Goal: Task Accomplishment & Management: Manage account settings

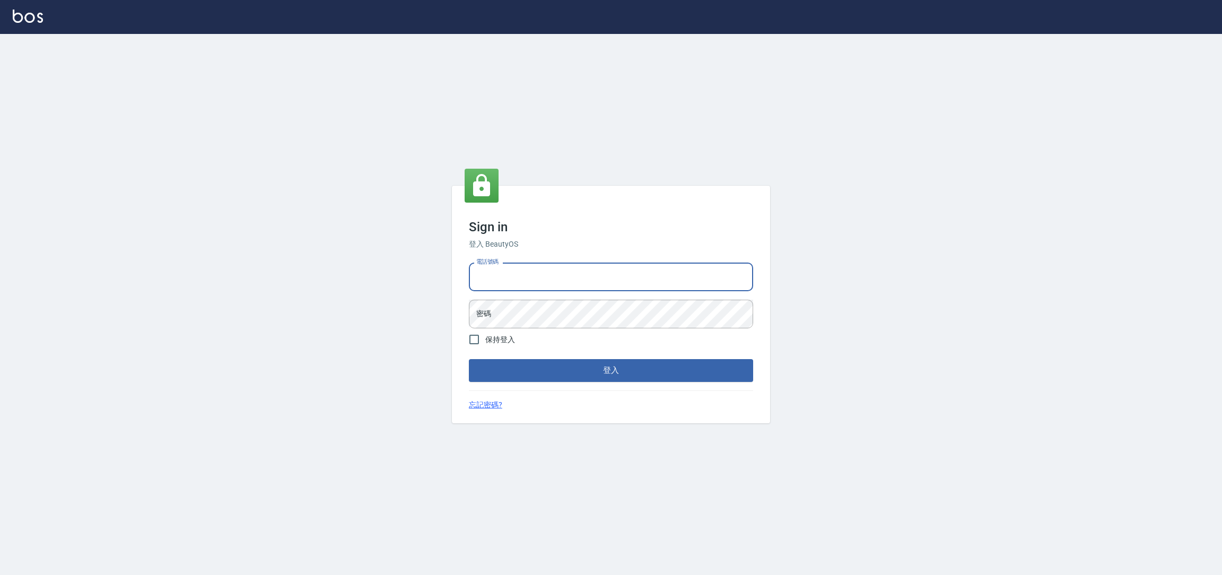
drag, startPoint x: 597, startPoint y: 284, endPoint x: 613, endPoint y: 278, distance: 16.5
click at [609, 280] on input "電話號碼" at bounding box center [611, 277] width 284 height 29
type input "0225158181"
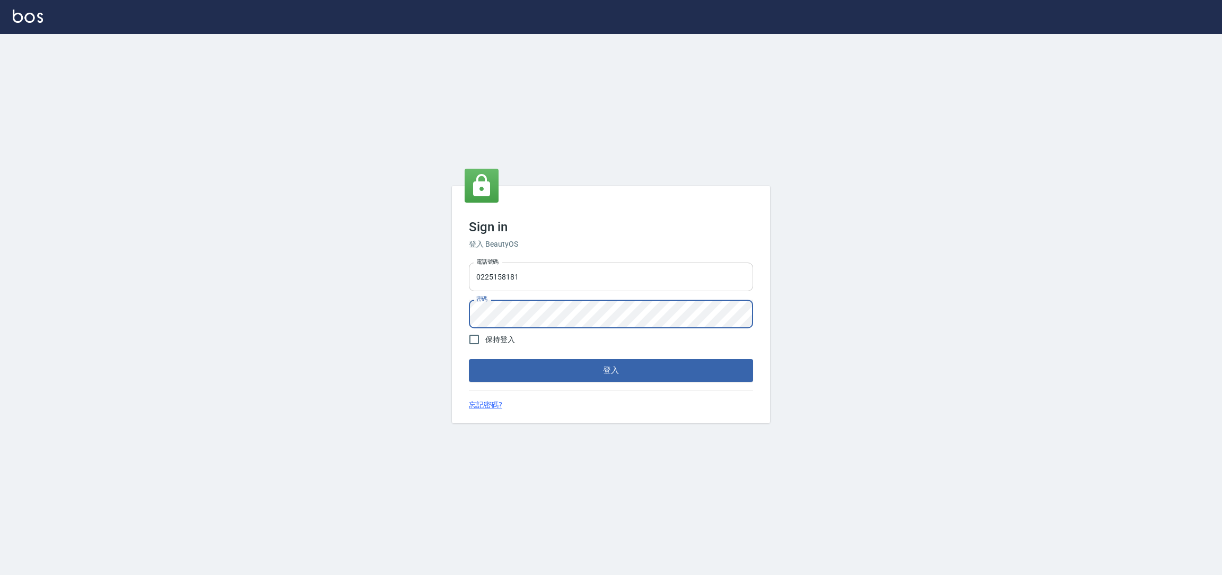
click at [469, 359] on button "登入" at bounding box center [611, 370] width 284 height 22
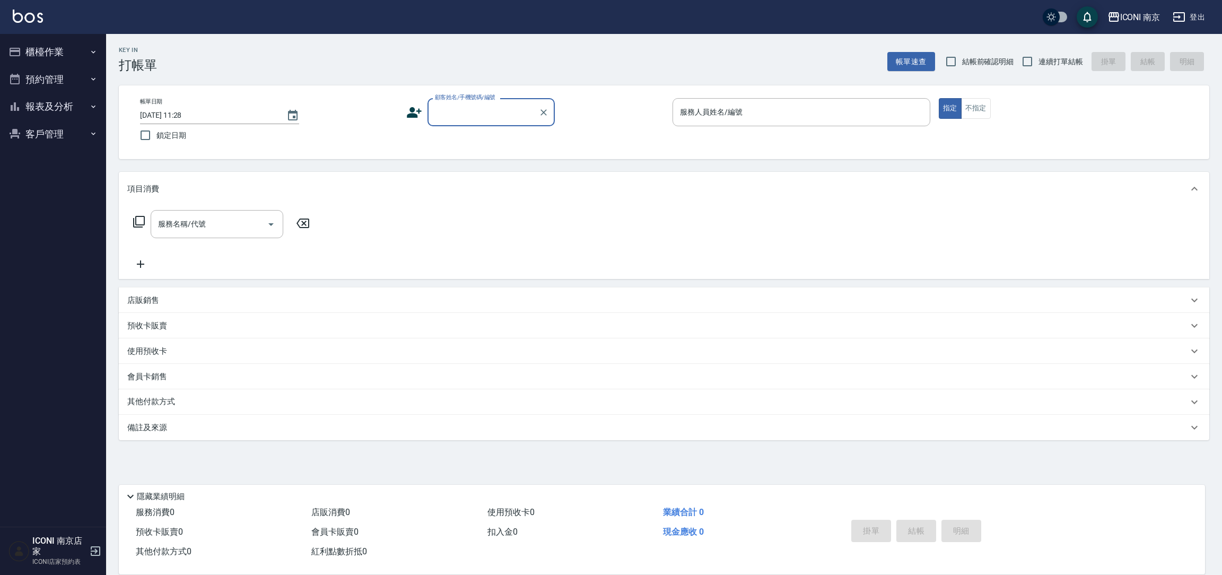
click at [96, 59] on button "櫃檯作業" at bounding box center [53, 52] width 98 height 28
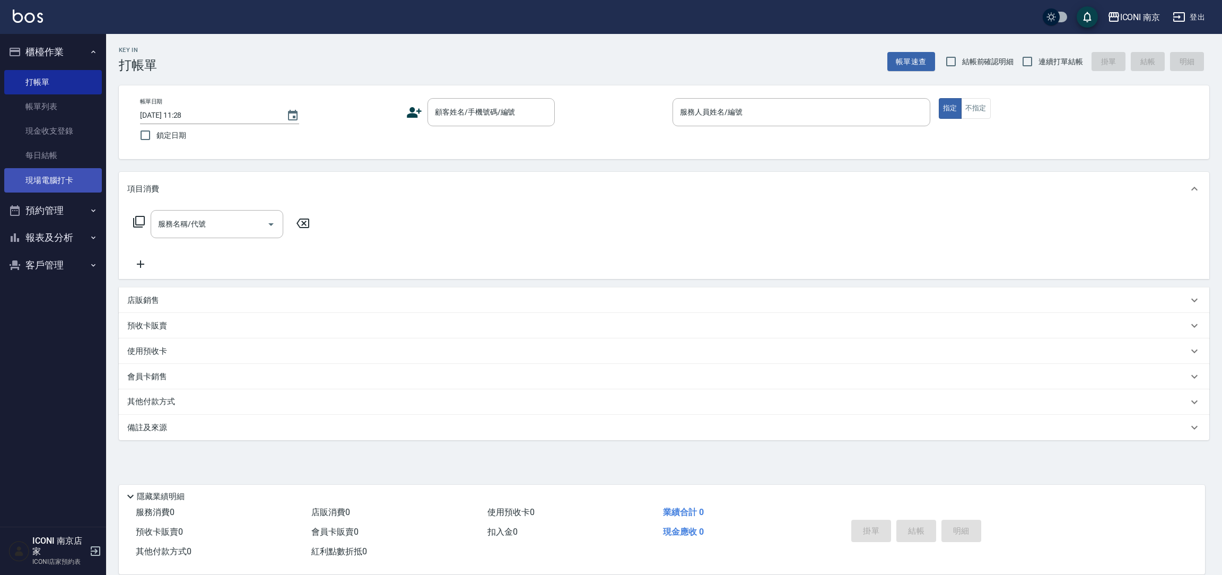
click at [58, 172] on link "現場電腦打卡" at bounding box center [53, 180] width 98 height 24
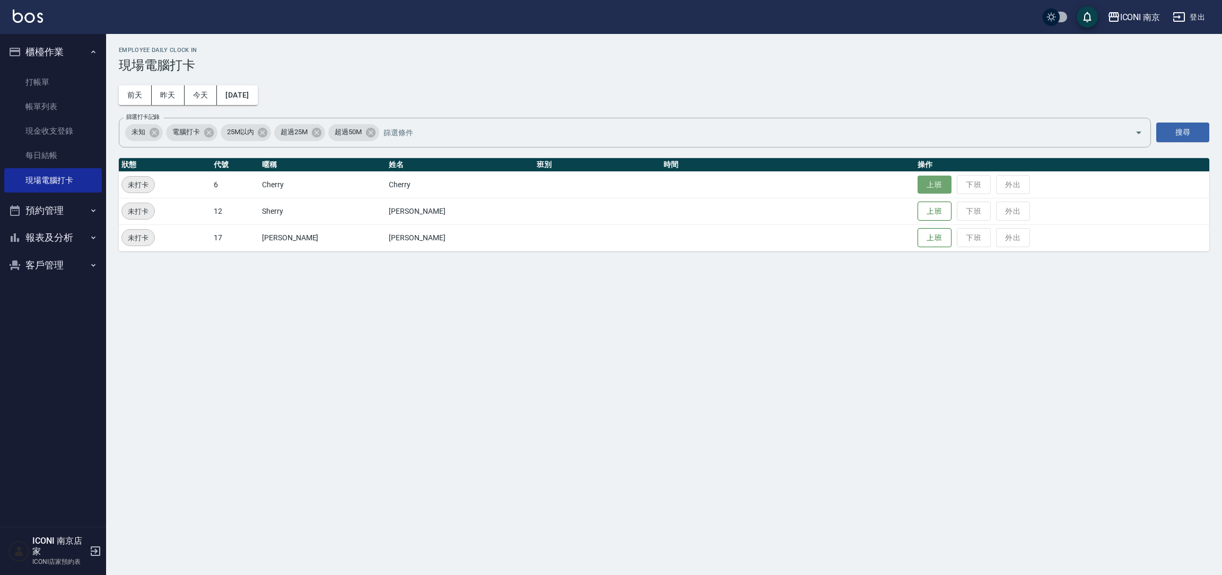
click at [918, 179] on button "上班" at bounding box center [935, 185] width 34 height 19
drag, startPoint x: 916, startPoint y: 181, endPoint x: 835, endPoint y: 144, distance: 89.1
click at [902, 168] on table "狀態 代號 暱稱 姓名 班別 時間 操作 上班中 6 Cherry Cherry 上班時間： 11:28 上班 下班 外出 未打卡 12 Sherry 施家菁…" at bounding box center [664, 204] width 1091 height 93
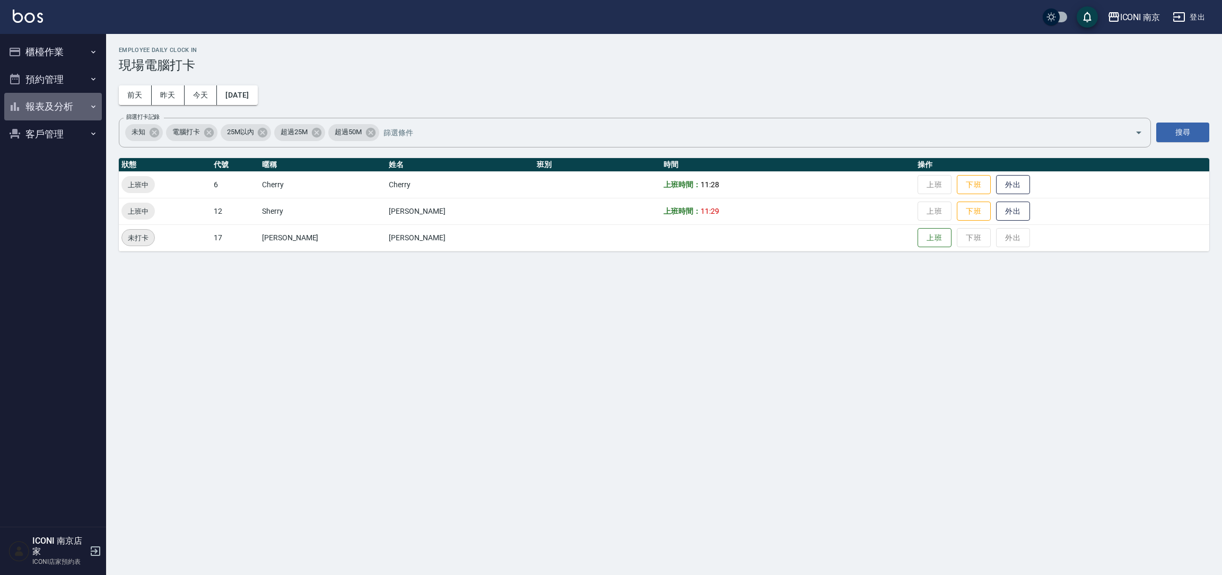
click at [31, 106] on button "報表及分析" at bounding box center [53, 107] width 98 height 28
click at [47, 236] on button "客戶管理" at bounding box center [53, 241] width 98 height 28
click at [77, 48] on button "櫃檯作業" at bounding box center [53, 52] width 98 height 28
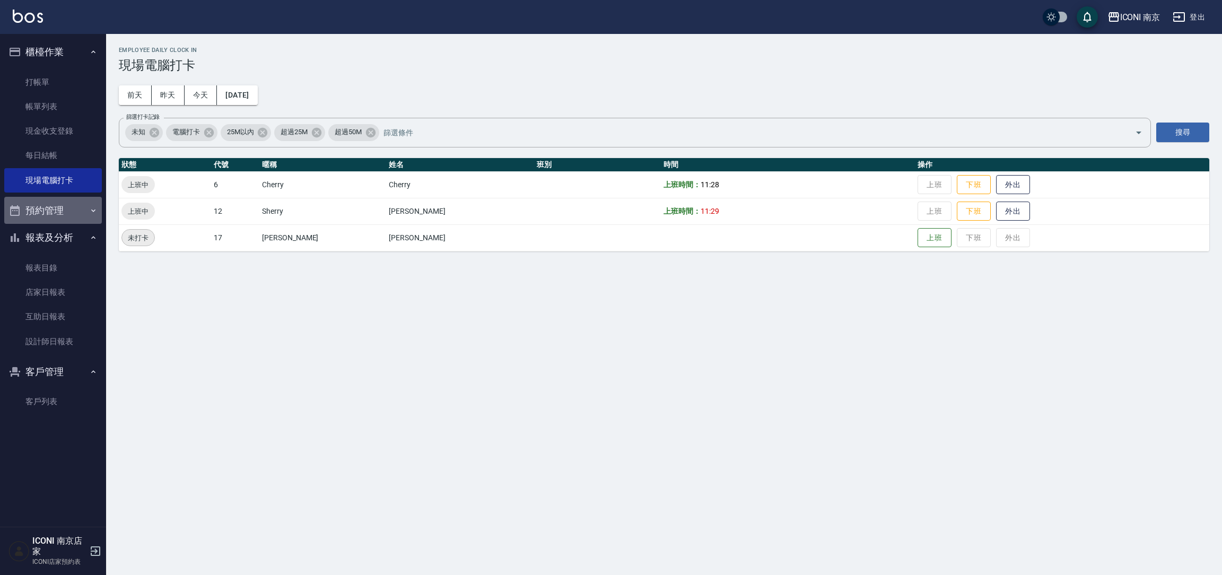
click at [74, 210] on button "預約管理" at bounding box center [53, 211] width 98 height 28
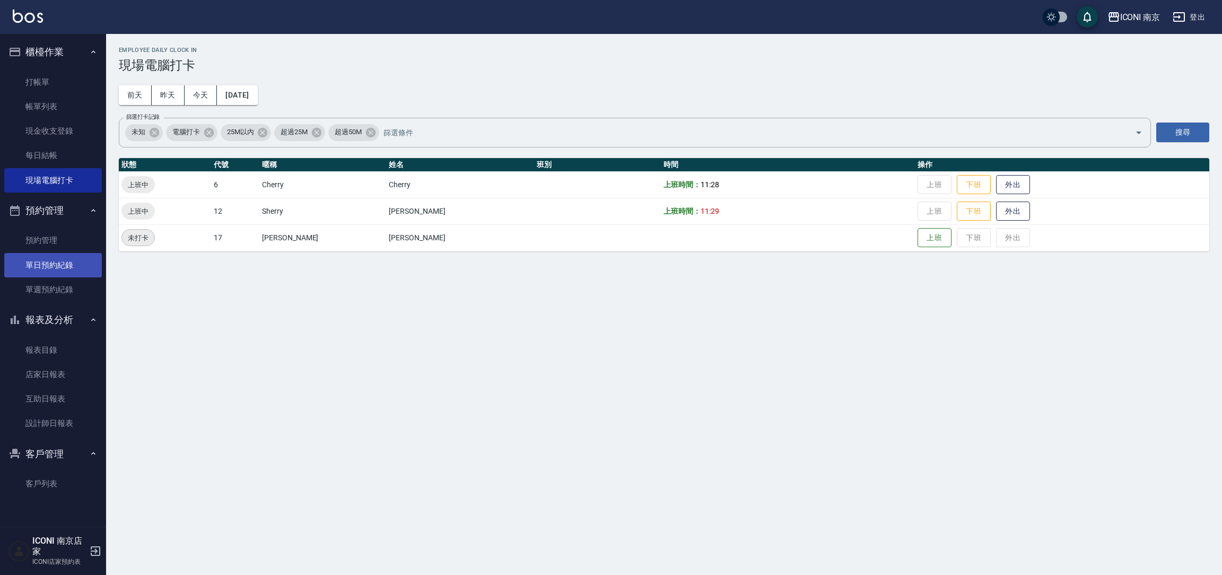
click at [63, 255] on link "單日預約紀錄" at bounding box center [53, 265] width 98 height 24
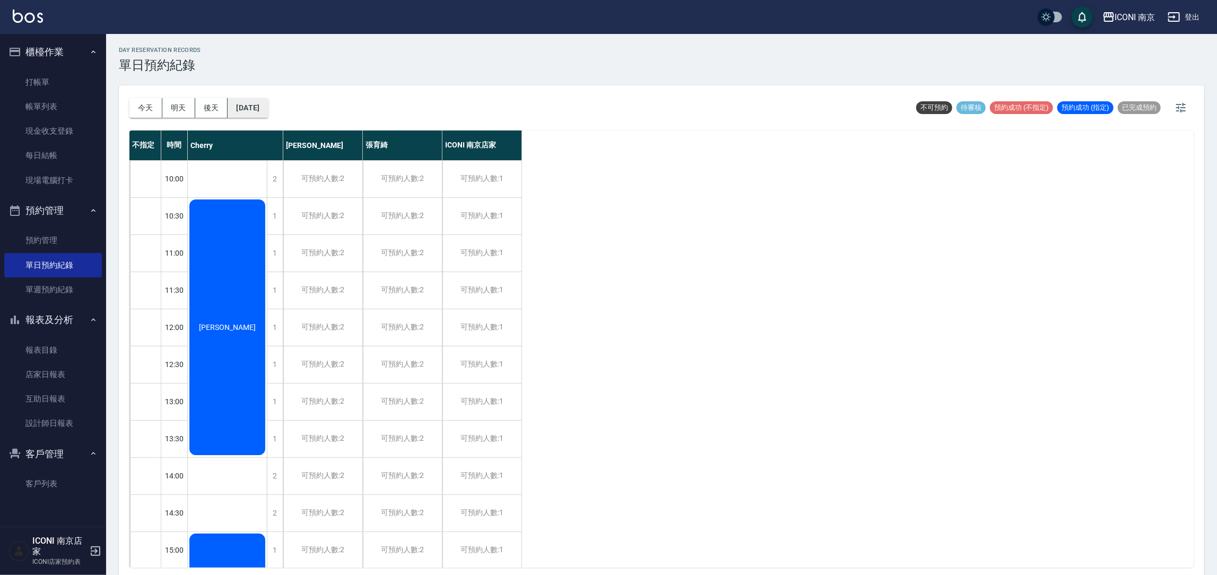
click at [251, 110] on button "[DATE]" at bounding box center [248, 108] width 40 height 20
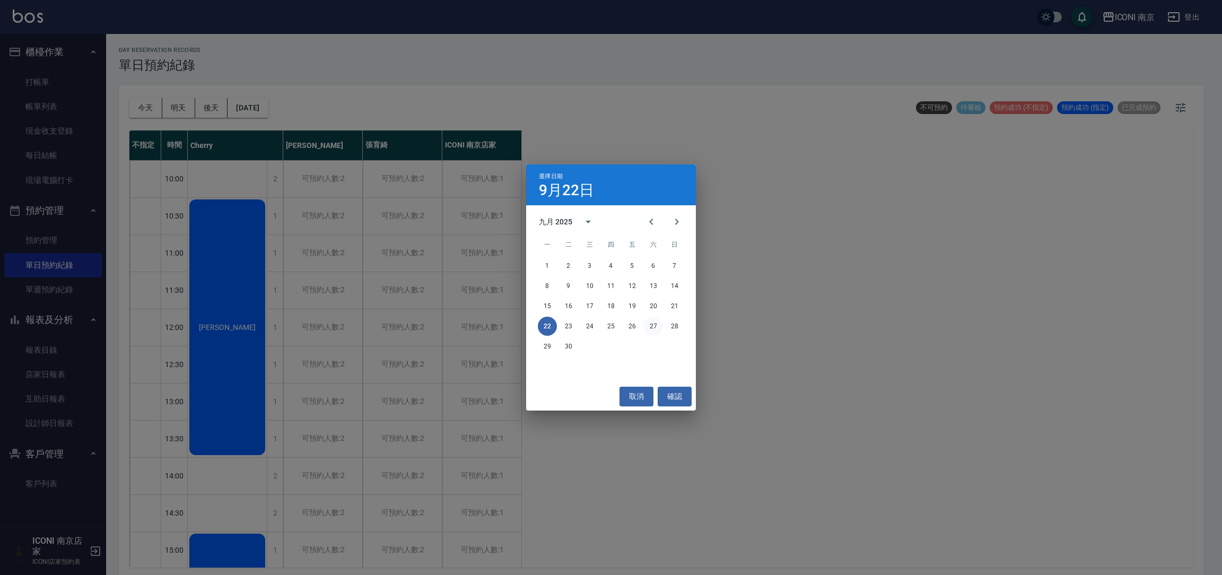
click at [647, 328] on button "27" at bounding box center [653, 326] width 19 height 19
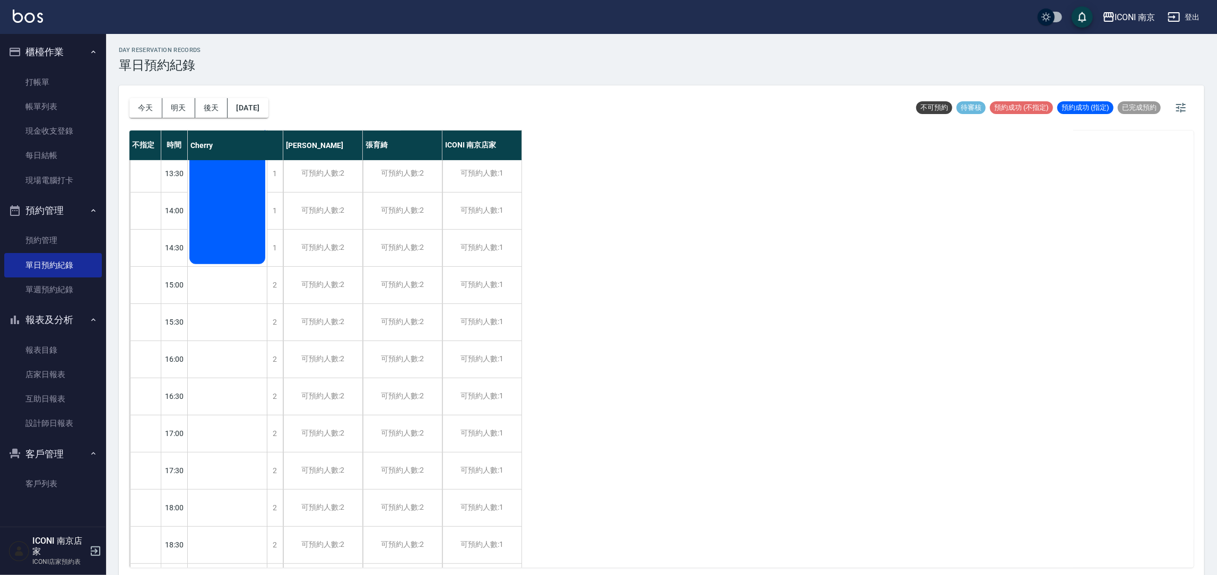
scroll to position [238, 0]
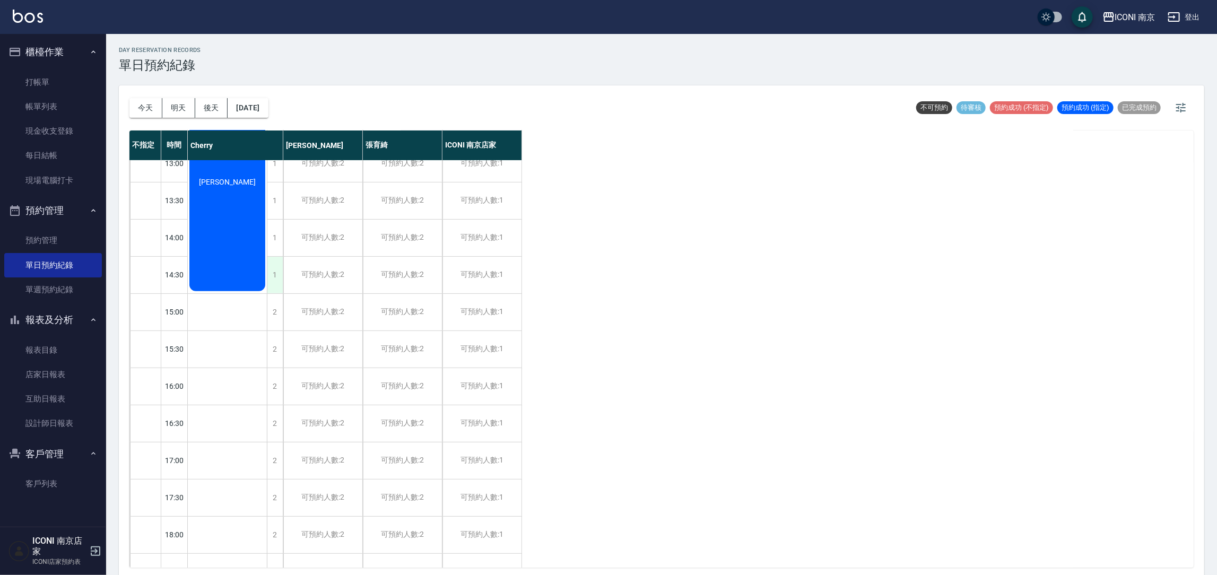
click at [275, 271] on div "1" at bounding box center [275, 275] width 16 height 37
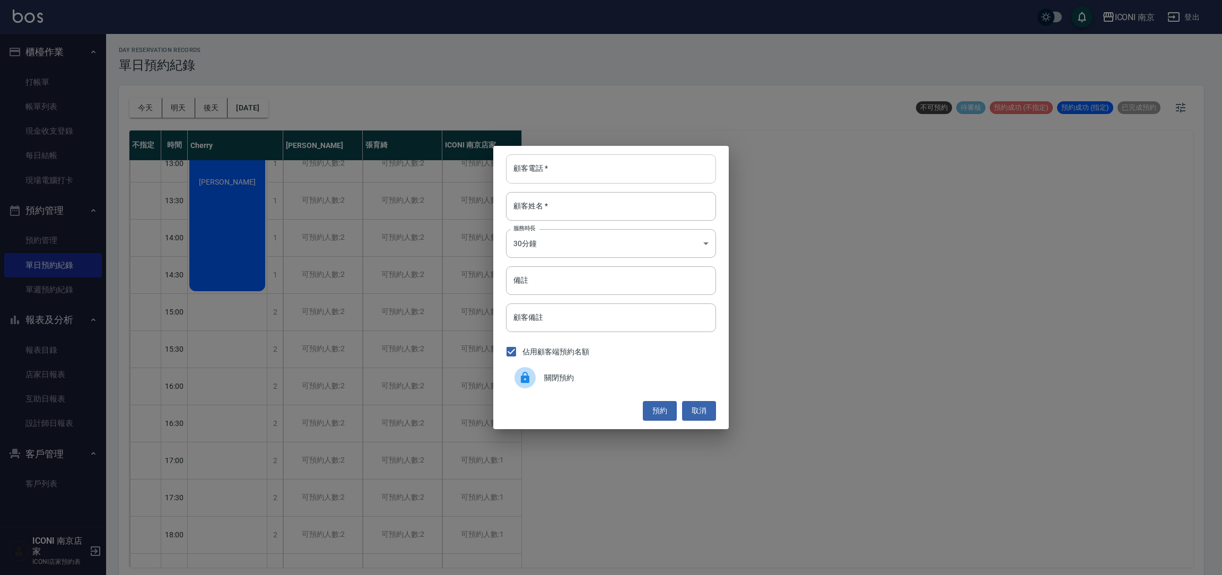
drag, startPoint x: 547, startPoint y: 179, endPoint x: 550, endPoint y: 167, distance: 12.6
click at [547, 176] on input "顧客電話   *" at bounding box center [611, 168] width 210 height 29
type input "0918169002"
click at [544, 202] on input "顧客姓名   *" at bounding box center [611, 206] width 210 height 29
type input "林其諭"
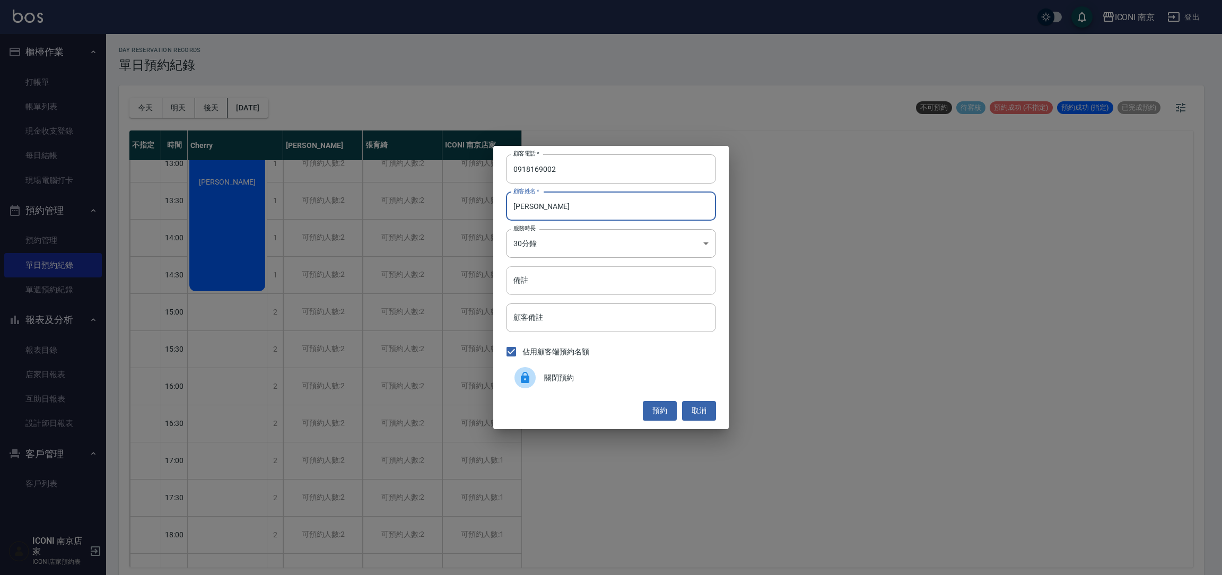
click at [581, 274] on input "備註" at bounding box center [611, 280] width 210 height 29
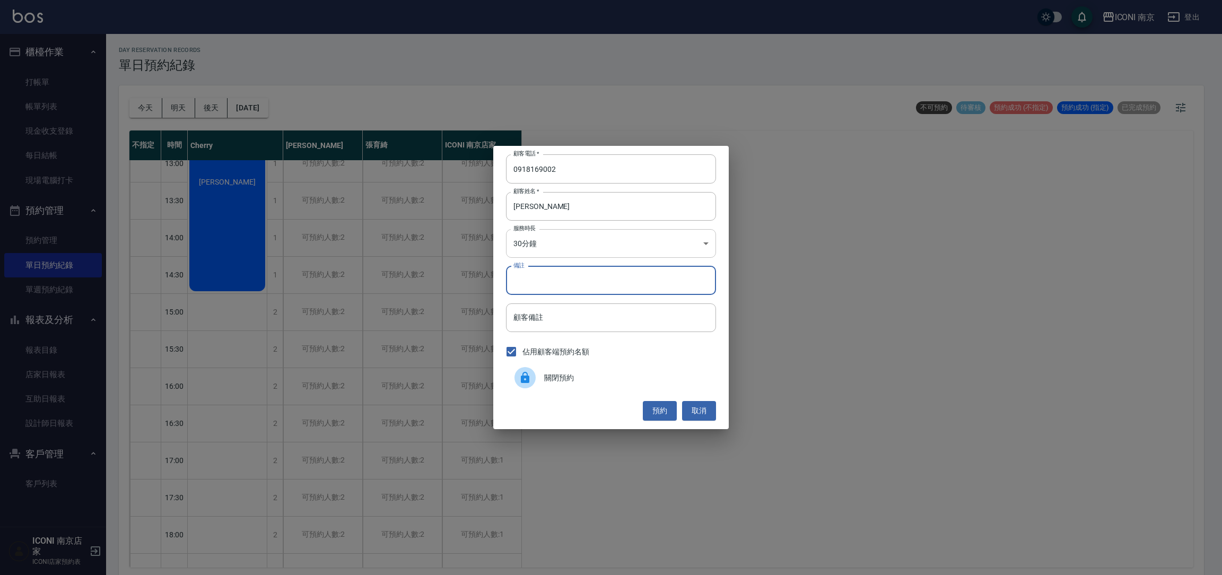
click at [583, 254] on body "ICONI 南京 登出 櫃檯作業 打帳單 帳單列表 現金收支登錄 每日結帳 現場電腦打卡 預約管理 預約管理 單日預約紀錄 單週預約紀錄 報表及分析 報表目錄…" at bounding box center [611, 289] width 1222 height 578
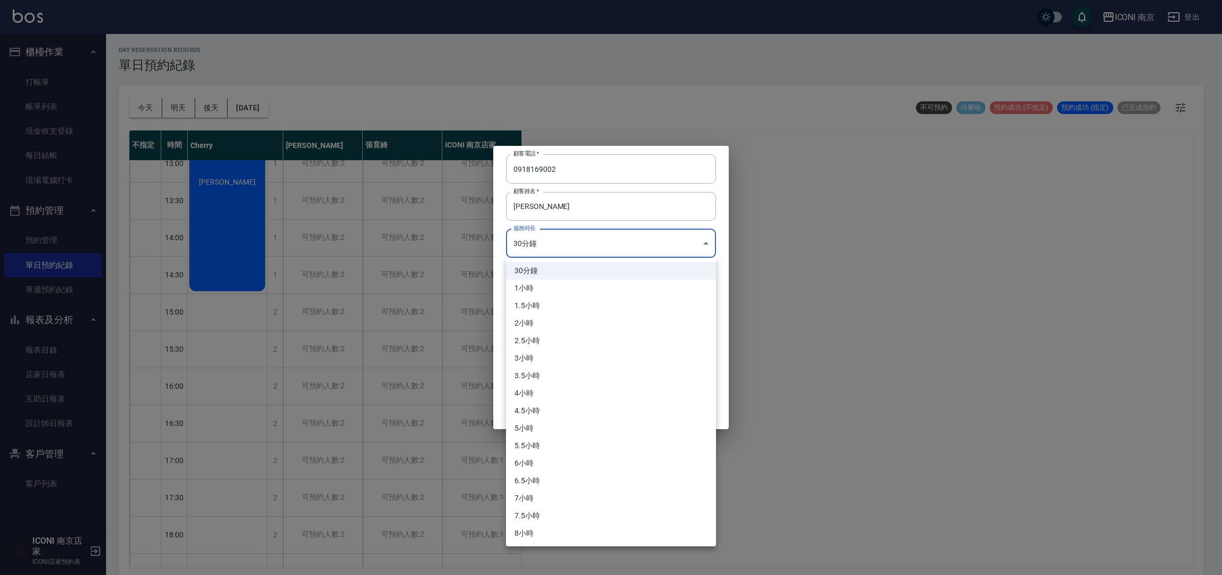
click at [547, 362] on li "3小時" at bounding box center [611, 359] width 210 height 18
type input "6"
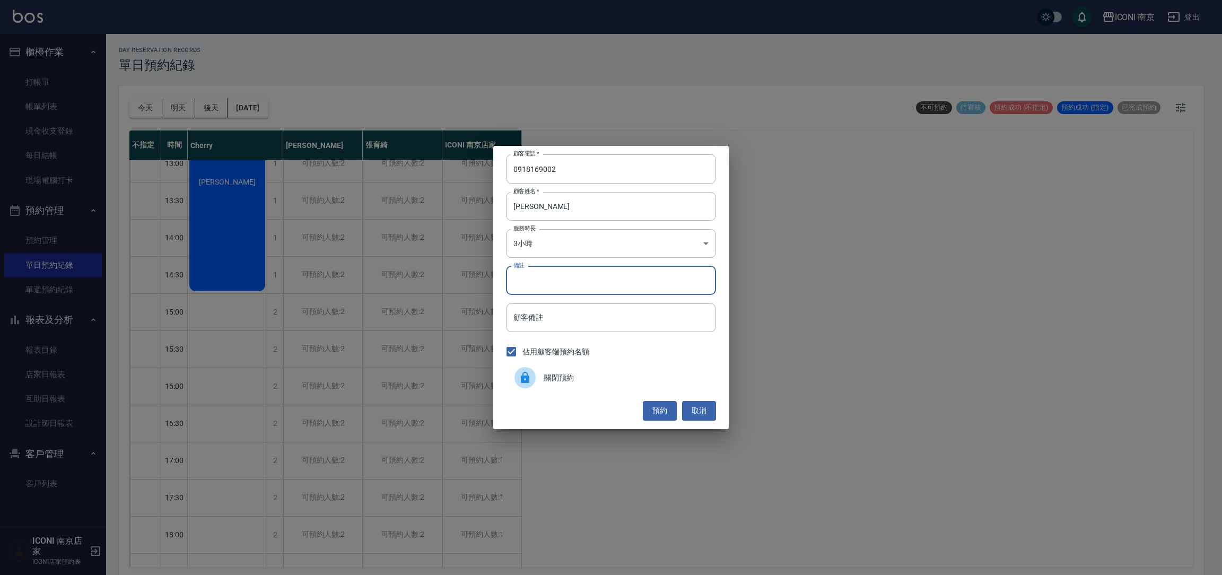
click at [560, 292] on input "備註" at bounding box center [611, 280] width 210 height 29
type input "蘇"
type input "縮毛1299"
click at [653, 407] on button "預約" at bounding box center [660, 411] width 34 height 20
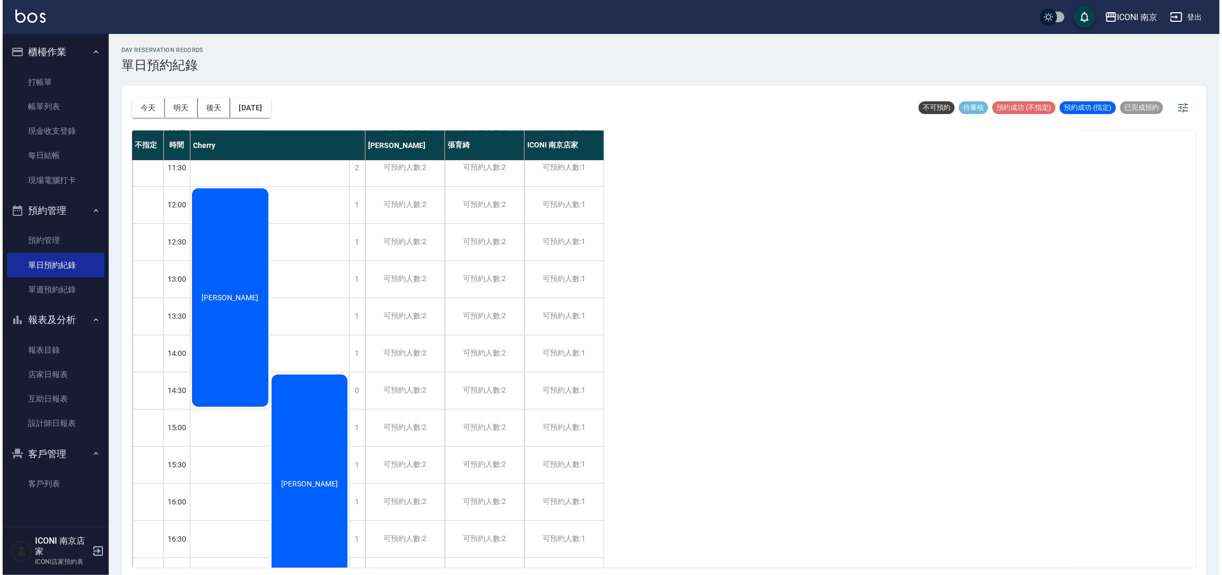
scroll to position [0, 0]
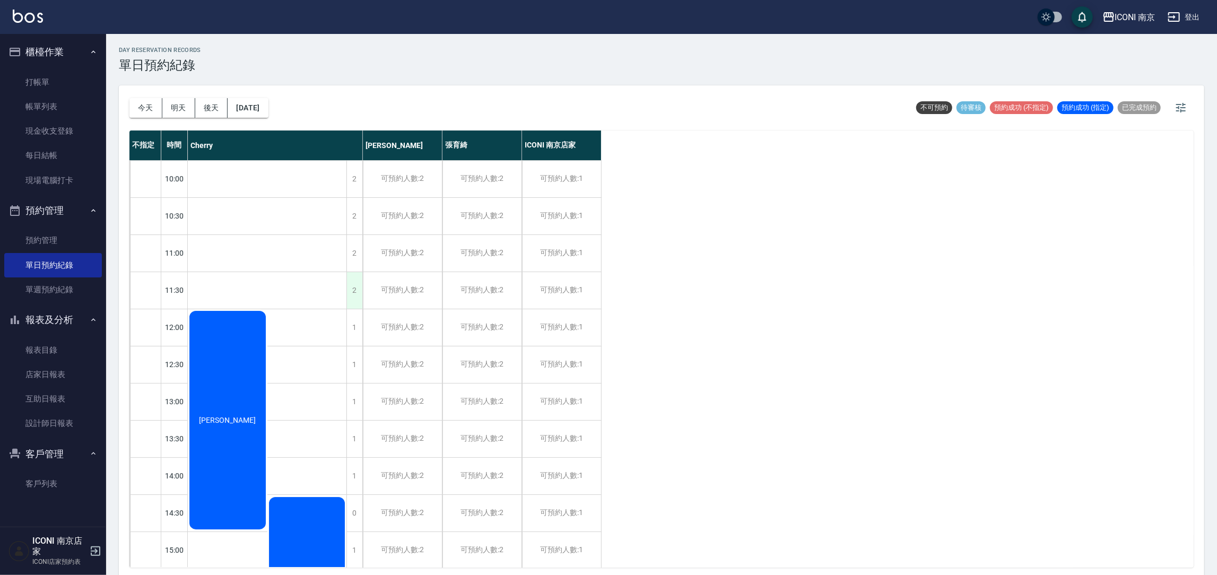
click at [350, 290] on div "2" at bounding box center [354, 290] width 16 height 37
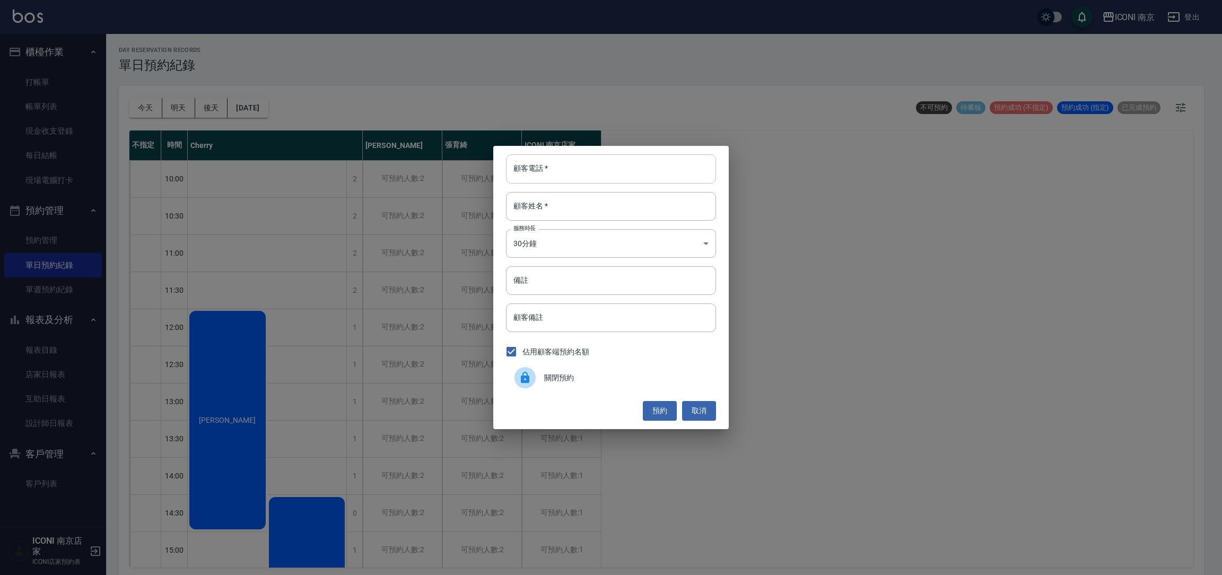
click at [569, 167] on input "顧客電話   *" at bounding box center [611, 168] width 210 height 29
type input "0908081576"
click at [534, 222] on div "顧客電話   * 0908081576 顧客電話   * 顧客姓名   * 顧客姓名   * 服務時長 30分鐘 1 服務時長 備註 備註 顧客備註 顧客備註…" at bounding box center [611, 287] width 236 height 283
click at [540, 216] on input "顧客姓名   *" at bounding box center [611, 206] width 210 height 29
type input "蘇冠羽"
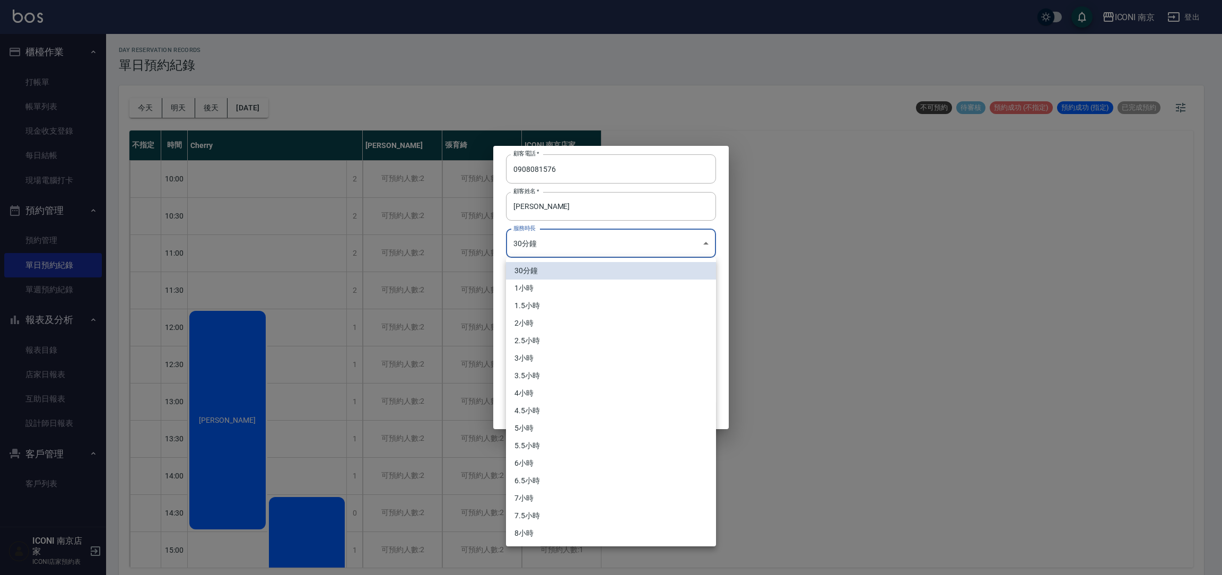
click at [546, 239] on body "ICONI 南京 登出 櫃檯作業 打帳單 帳單列表 現金收支登錄 每日結帳 現場電腦打卡 預約管理 預約管理 單日預約紀錄 單週預約紀錄 報表及分析 報表目錄…" at bounding box center [611, 289] width 1222 height 578
click at [540, 357] on li "3小時" at bounding box center [611, 359] width 210 height 18
type input "6"
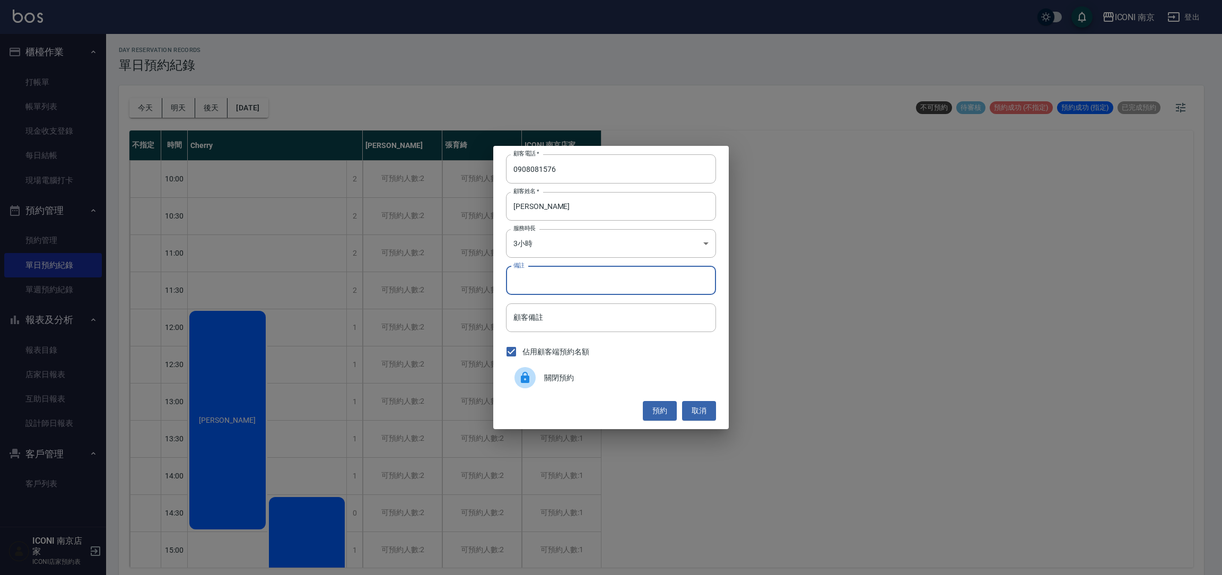
click at [561, 281] on input "備註" at bounding box center [611, 280] width 210 height 29
type input "毛"
type input "縮毛1299"
click at [661, 405] on button "預約" at bounding box center [660, 411] width 34 height 20
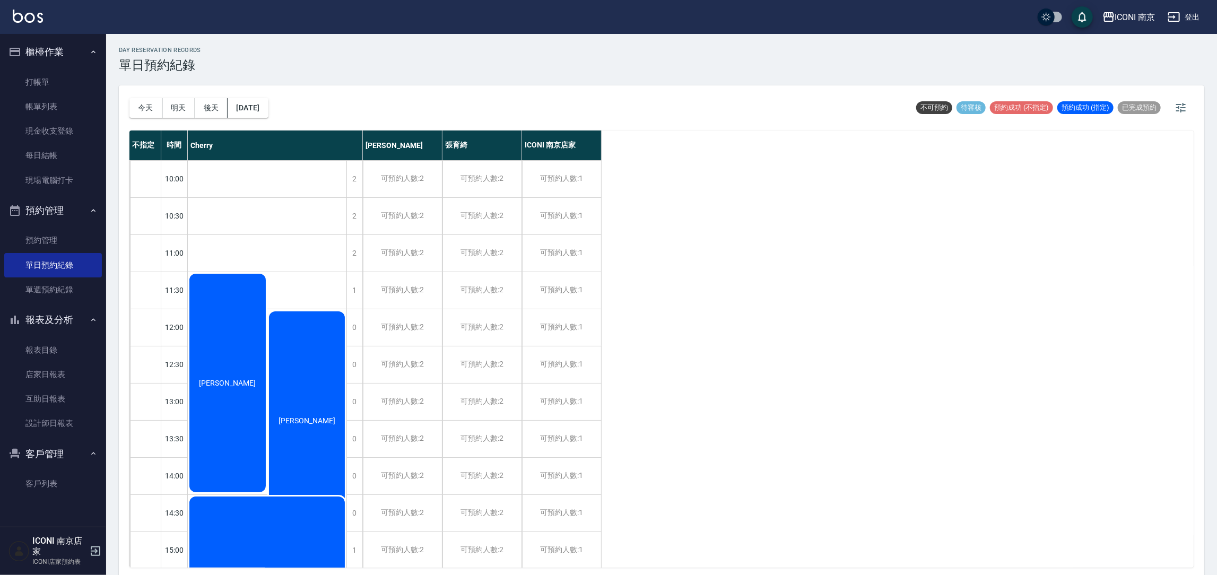
click at [661, 404] on div "不指定 時間 Cherry 林雯倩 張育綺 ICONI 南京店家 10:00 10:30 11:00 11:30 12:00 12:30 13:00 13:3…" at bounding box center [661, 349] width 1064 height 437
click at [22, 489] on link "客戶列表" at bounding box center [53, 484] width 98 height 24
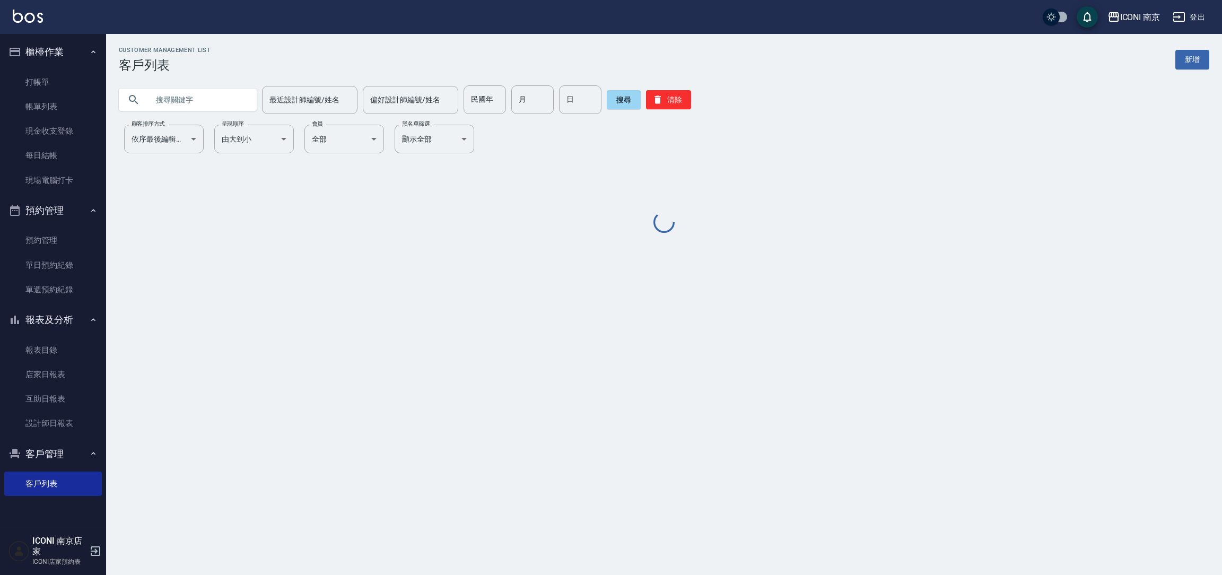
click at [224, 98] on input "text" at bounding box center [199, 99] width 100 height 29
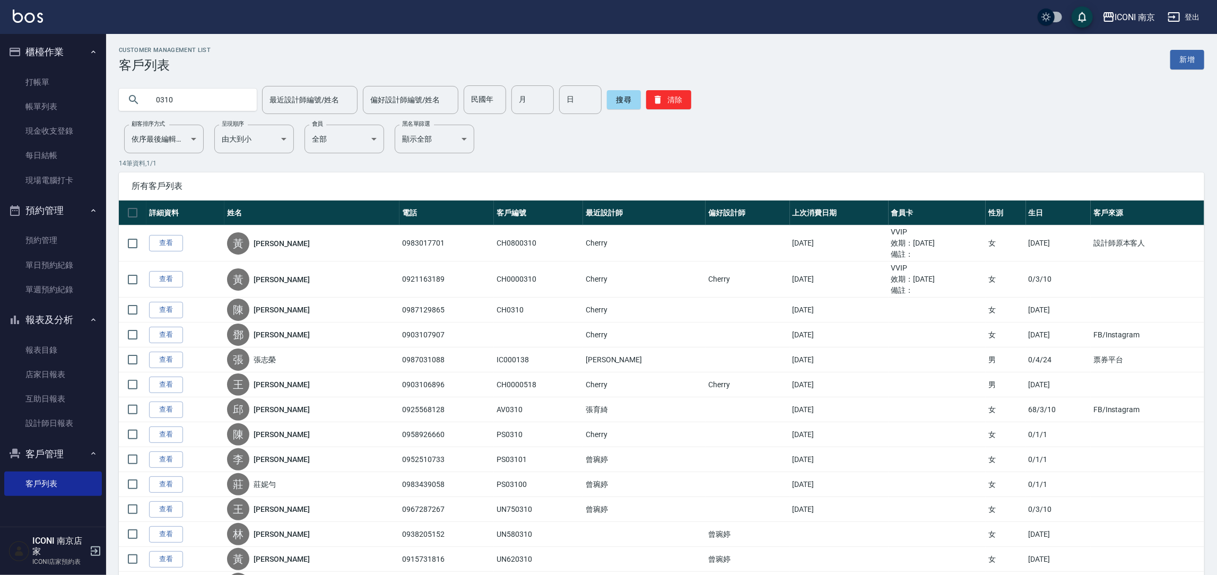
click at [215, 95] on input "0310" at bounding box center [199, 99] width 100 height 29
type input "0301"
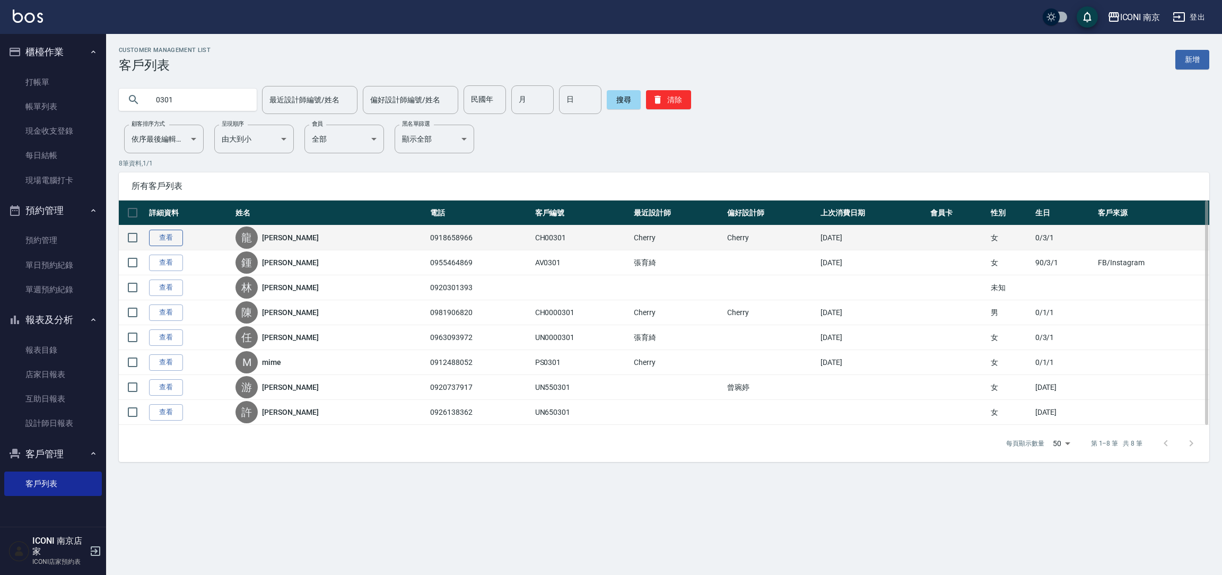
click at [163, 242] on link "查看" at bounding box center [166, 238] width 34 height 16
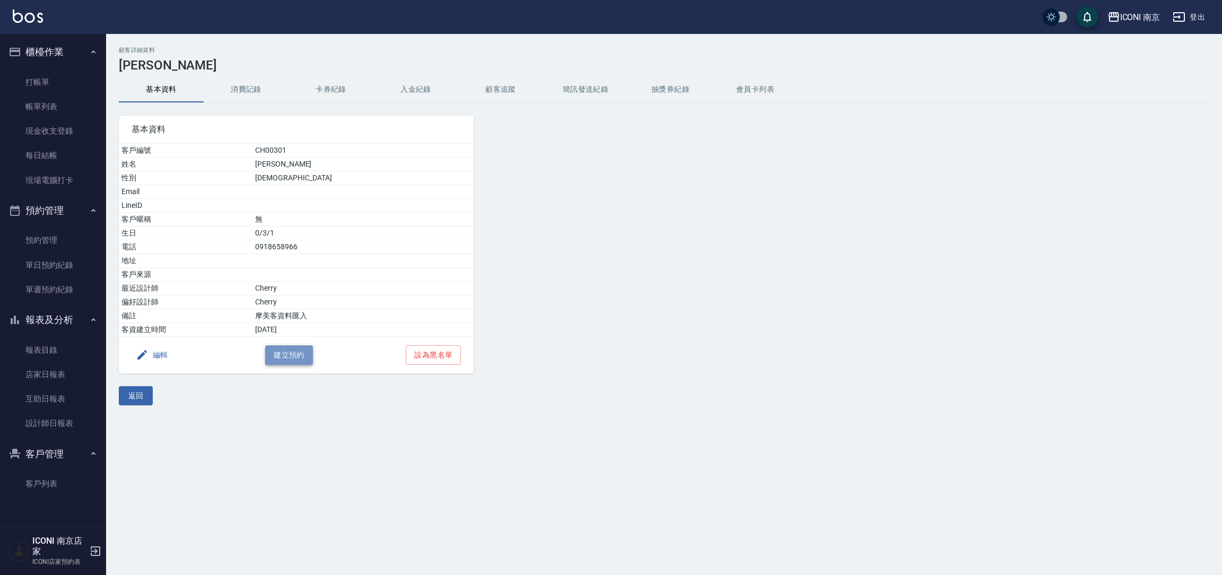
click at [301, 362] on button "建立預約" at bounding box center [289, 355] width 48 height 20
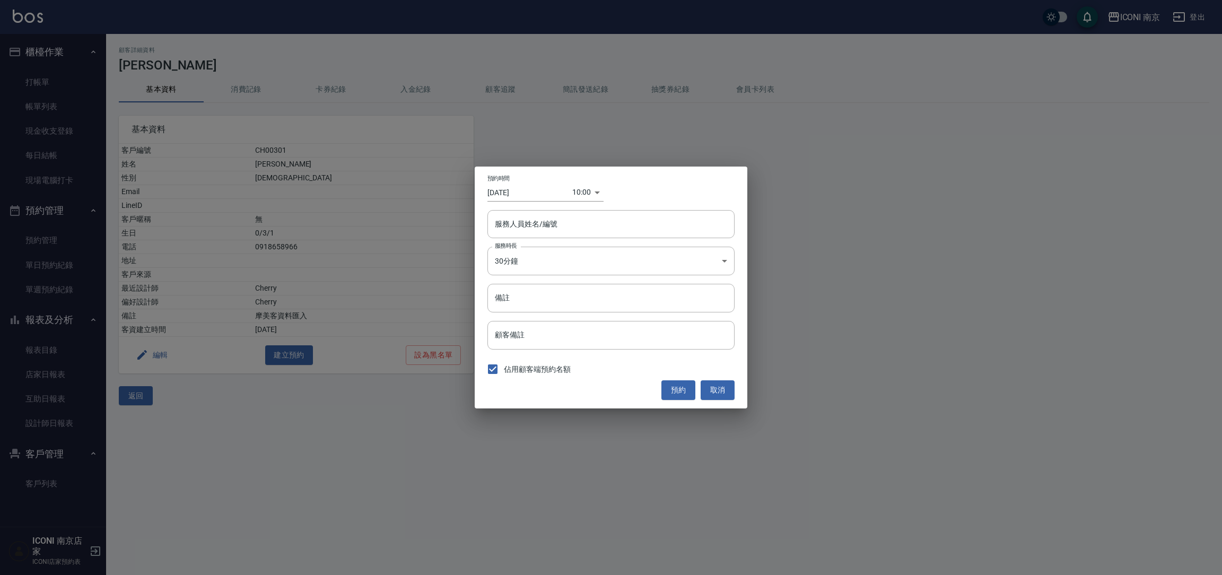
click at [527, 188] on input "2025/09/22" at bounding box center [530, 193] width 85 height 18
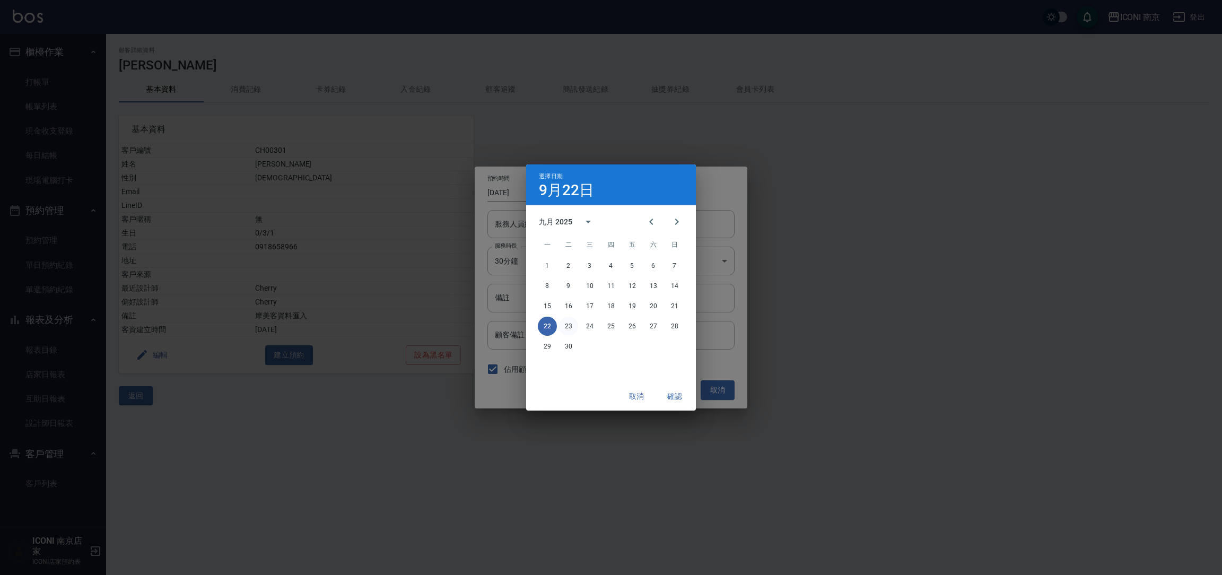
click at [570, 329] on button "23" at bounding box center [568, 326] width 19 height 19
type input "2025/09/23"
type input "1758592800000"
click at [673, 399] on button "確認" at bounding box center [675, 397] width 34 height 20
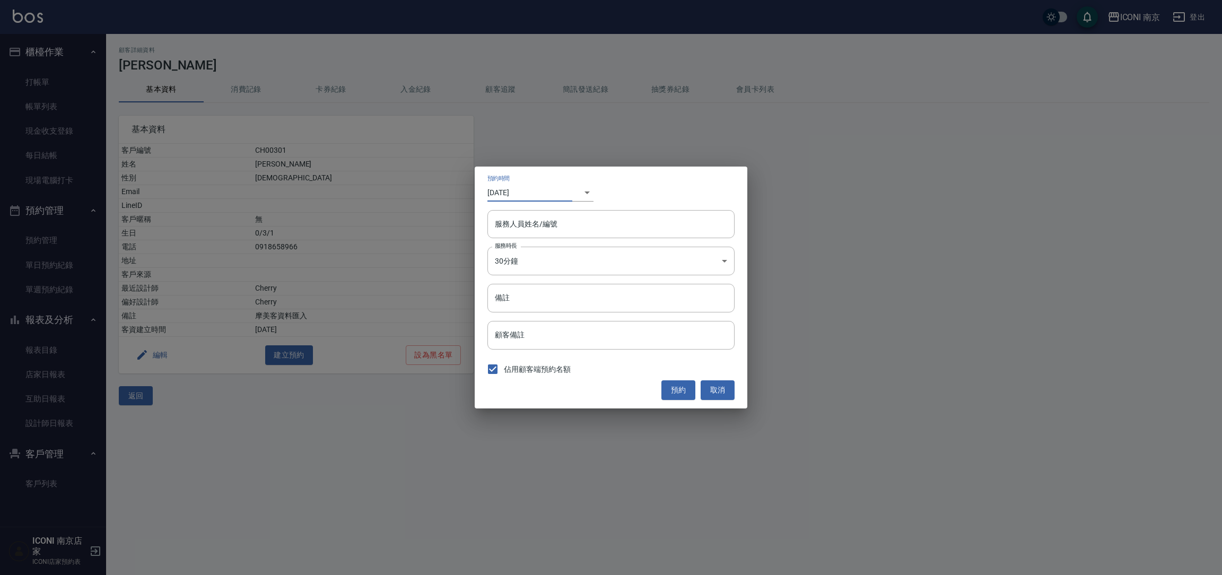
click at [581, 198] on div "​ 1758592800000" at bounding box center [583, 193] width 21 height 18
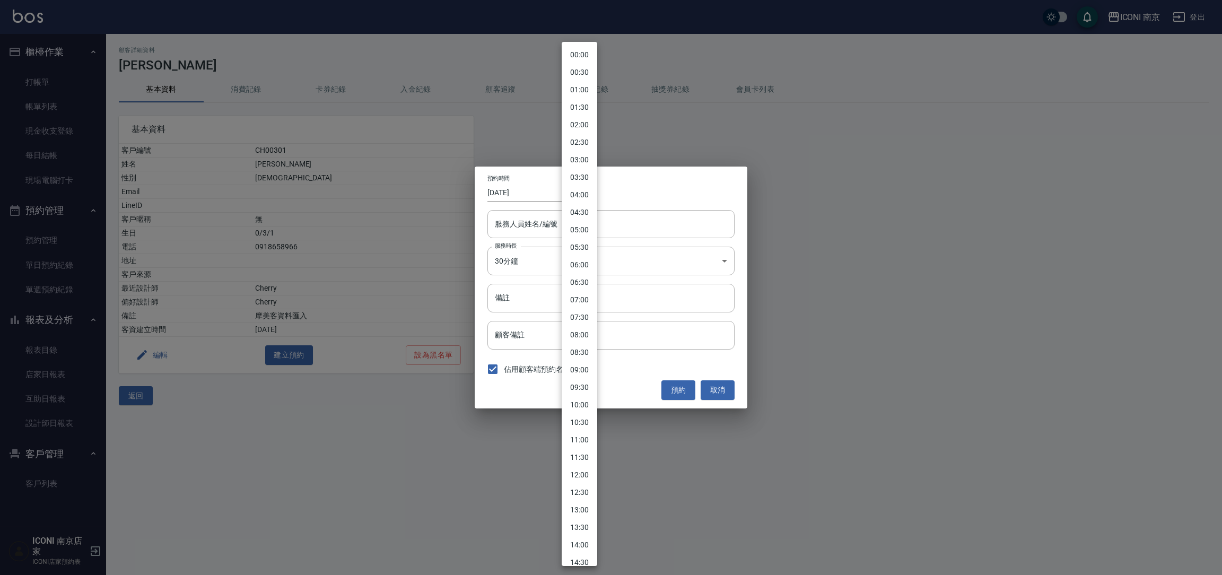
click at [578, 197] on body "ICONI 南京 登出 櫃檯作業 打帳單 帳單列表 現金收支登錄 每日結帳 現場電腦打卡 預約管理 預約管理 單日預約紀錄 單週預約紀錄 報表及分析 報表目錄…" at bounding box center [611, 287] width 1222 height 575
click at [582, 476] on li "19:00" at bounding box center [580, 476] width 36 height 18
type input "2025/09/22"
type input "1758538800000"
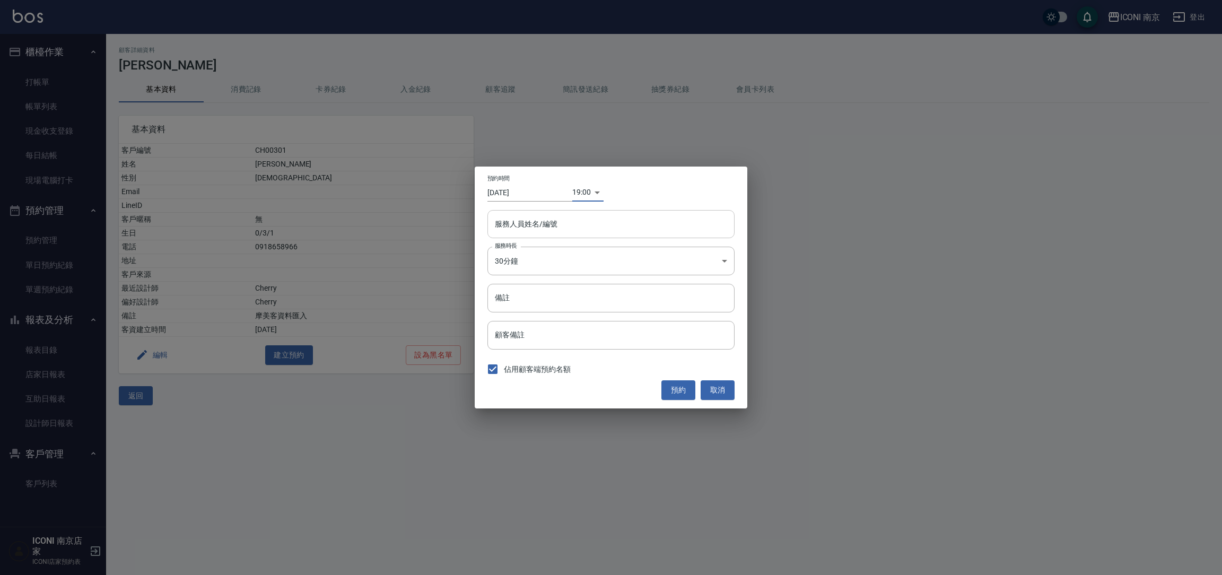
click at [542, 222] on input "服務人員姓名/編號" at bounding box center [611, 224] width 238 height 19
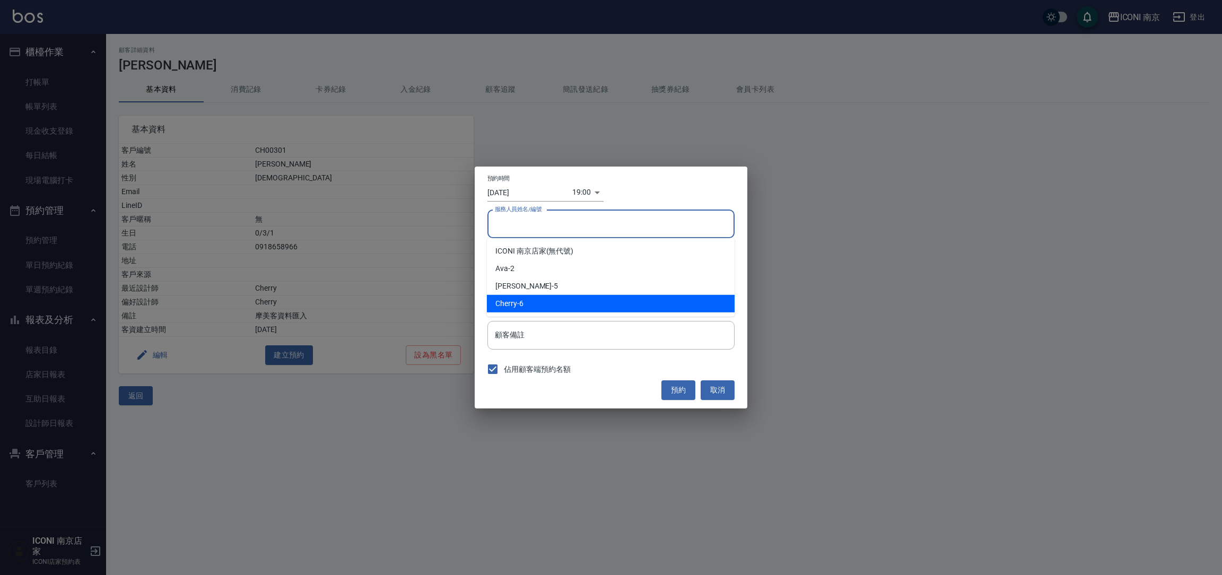
click at [507, 300] on span "Cherry" at bounding box center [507, 303] width 22 height 11
type input "Cherry-6"
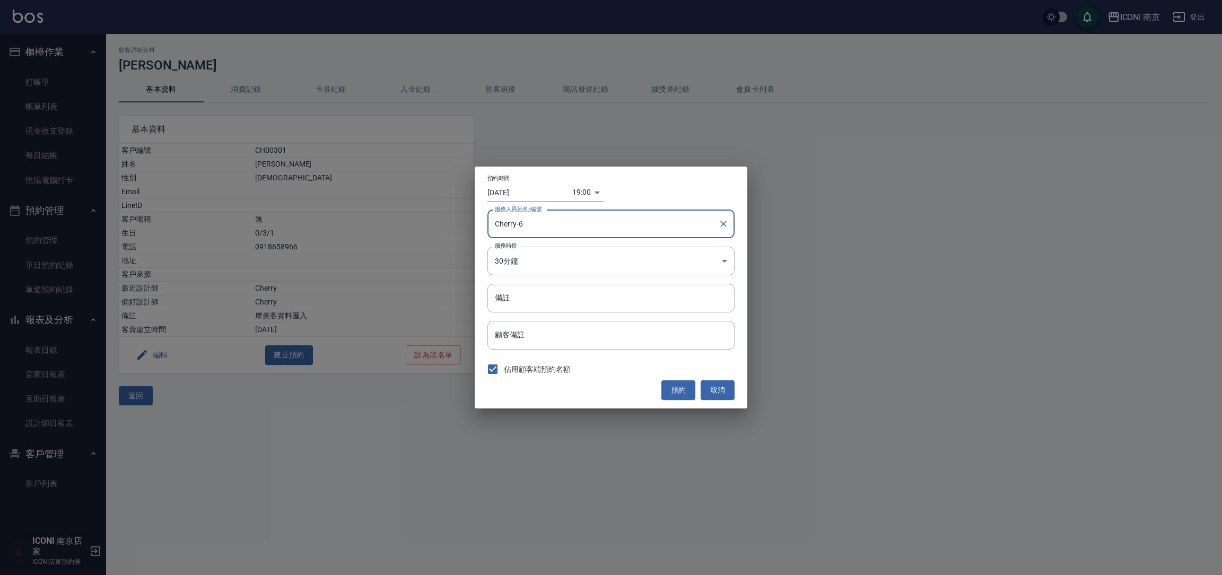
click at [507, 300] on input "備註" at bounding box center [611, 298] width 247 height 29
type input "＿"
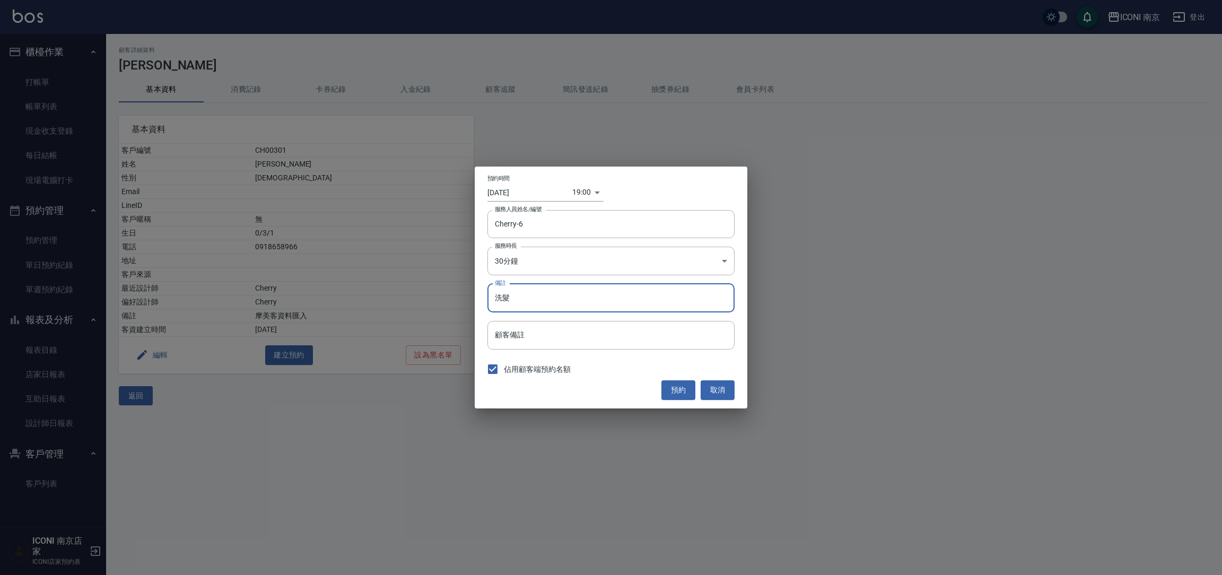
type input "洗髮"
click at [526, 193] on input "2025/09/22" at bounding box center [530, 193] width 85 height 18
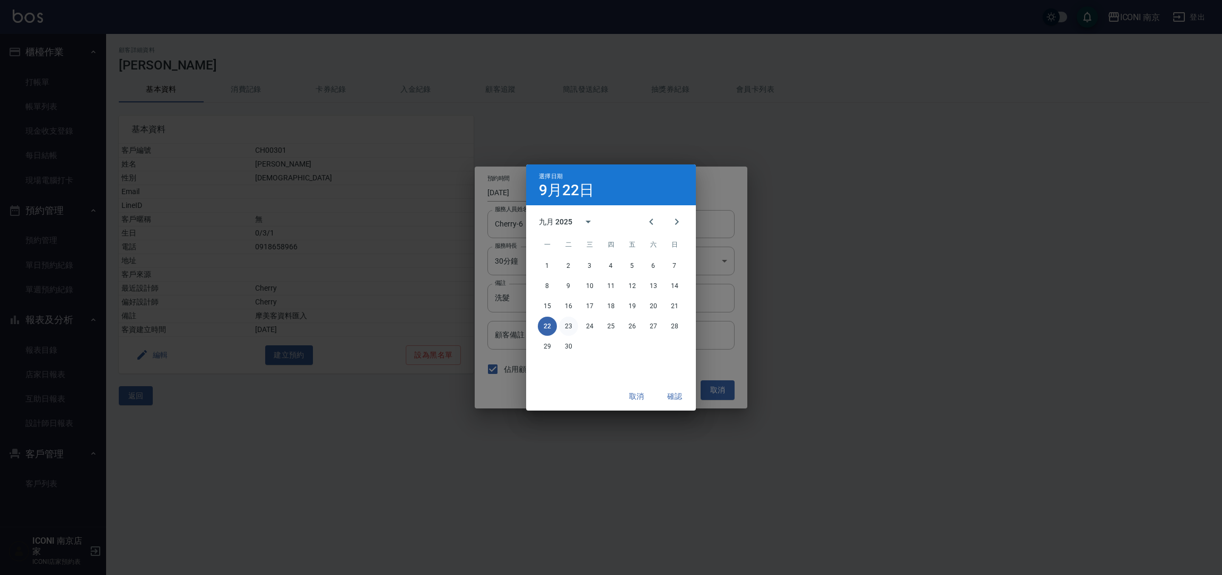
click at [572, 328] on button "23" at bounding box center [568, 326] width 19 height 19
type input "2025/09/23"
type input "1758625200000"
click at [679, 401] on button "確認" at bounding box center [675, 397] width 34 height 20
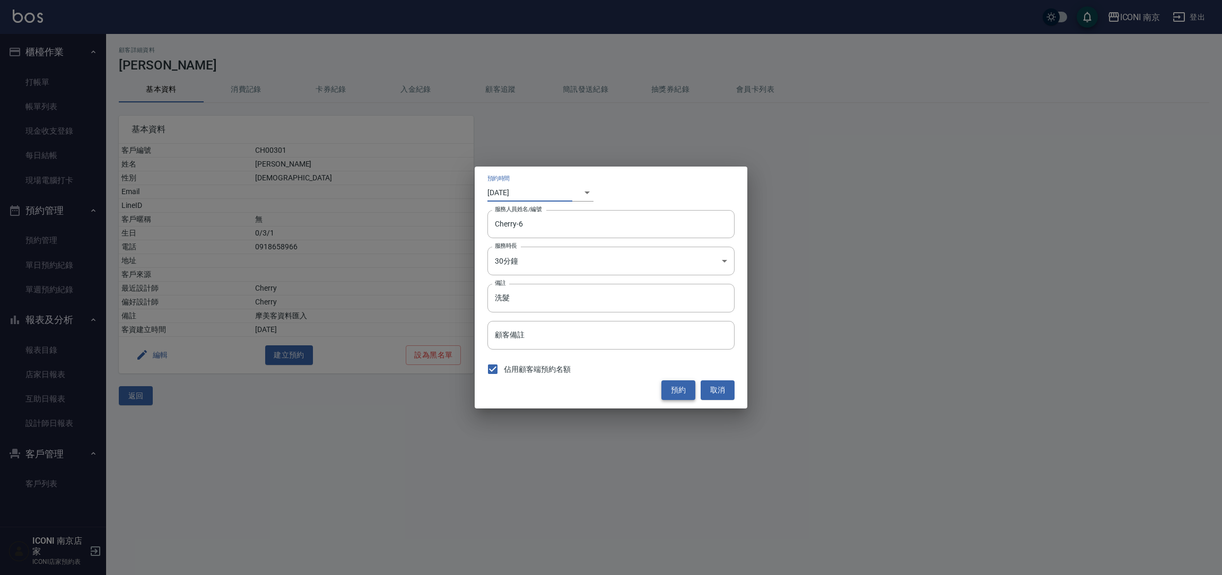
click at [679, 395] on button "預約" at bounding box center [679, 390] width 34 height 20
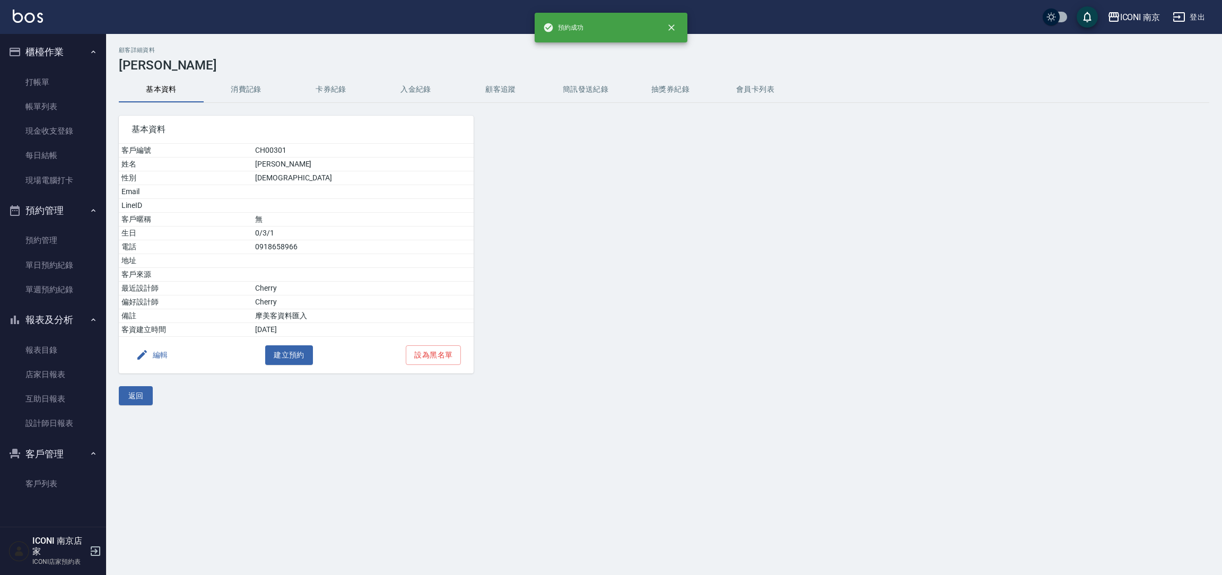
click at [870, 371] on div "基本資料 客戶編號 CH00301 姓名 龍飛亨 性別 FEMALE Email LineID 客戶暱稱 無 生日 0/3/1 電話 0918658966 地…" at bounding box center [658, 238] width 1104 height 271
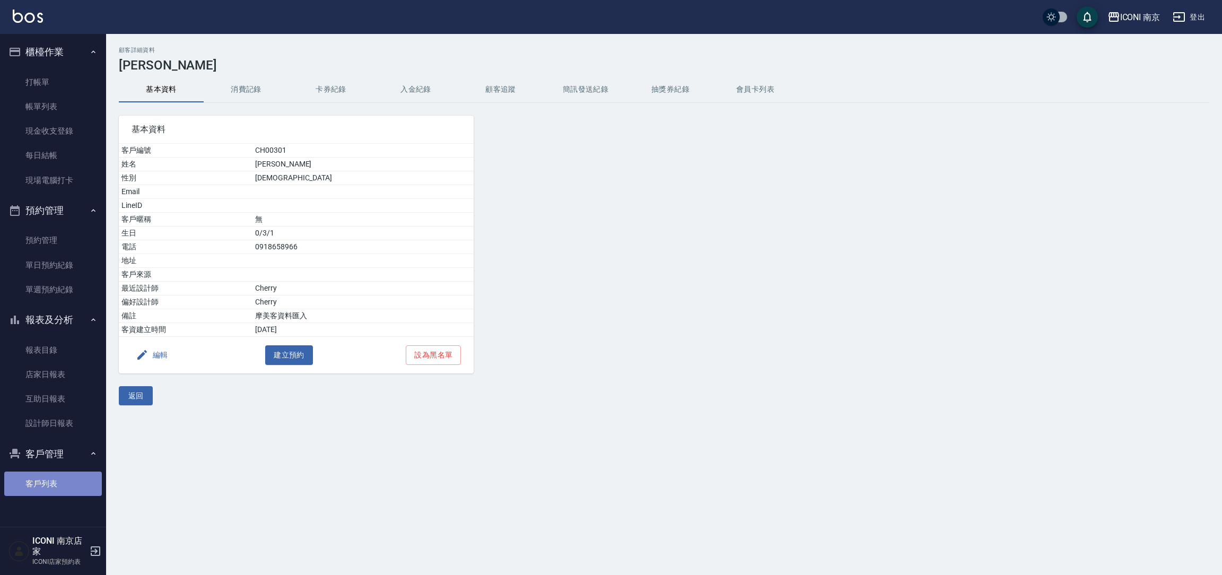
click at [57, 484] on link "客戶列表" at bounding box center [53, 484] width 98 height 24
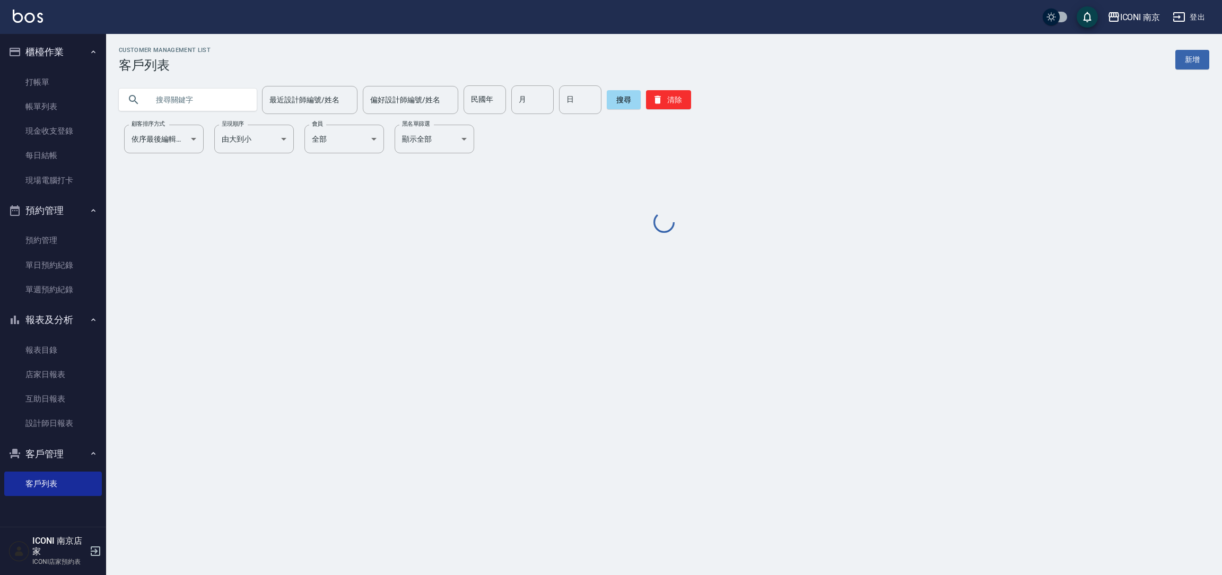
click at [205, 85] on input "text" at bounding box center [199, 99] width 100 height 29
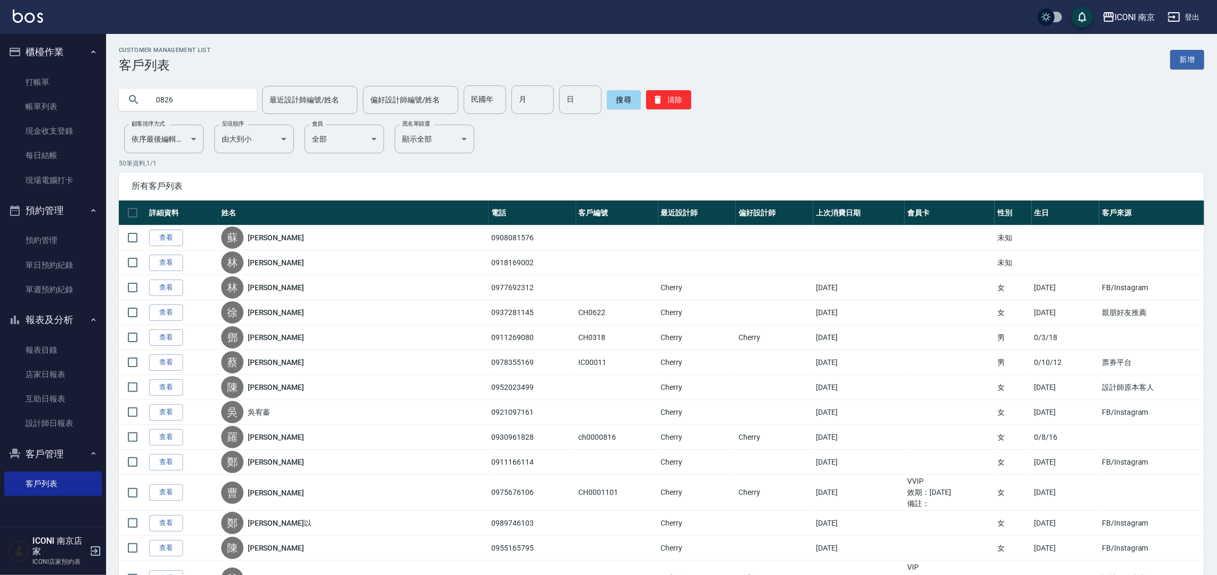
type input "0826"
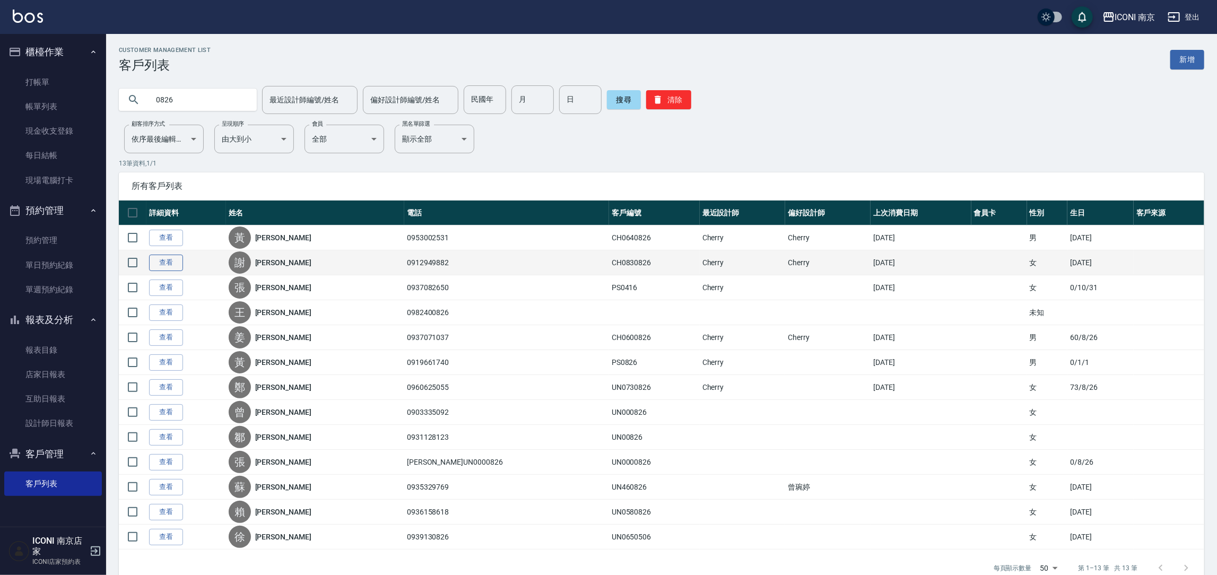
click at [163, 267] on link "查看" at bounding box center [166, 263] width 34 height 16
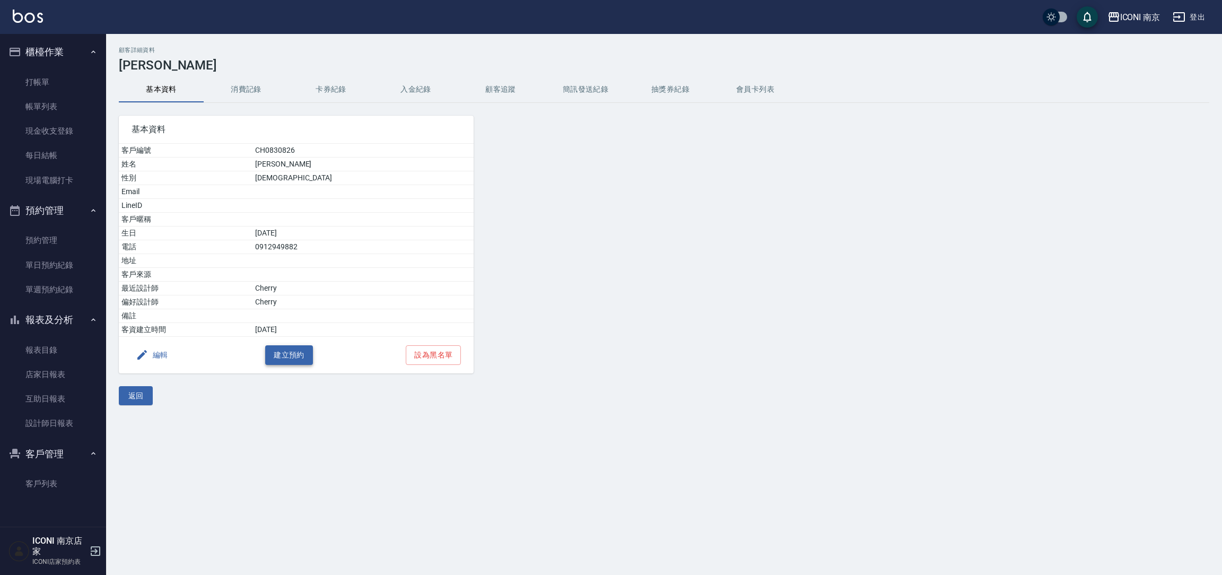
click at [300, 363] on button "建立預約" at bounding box center [289, 355] width 48 height 20
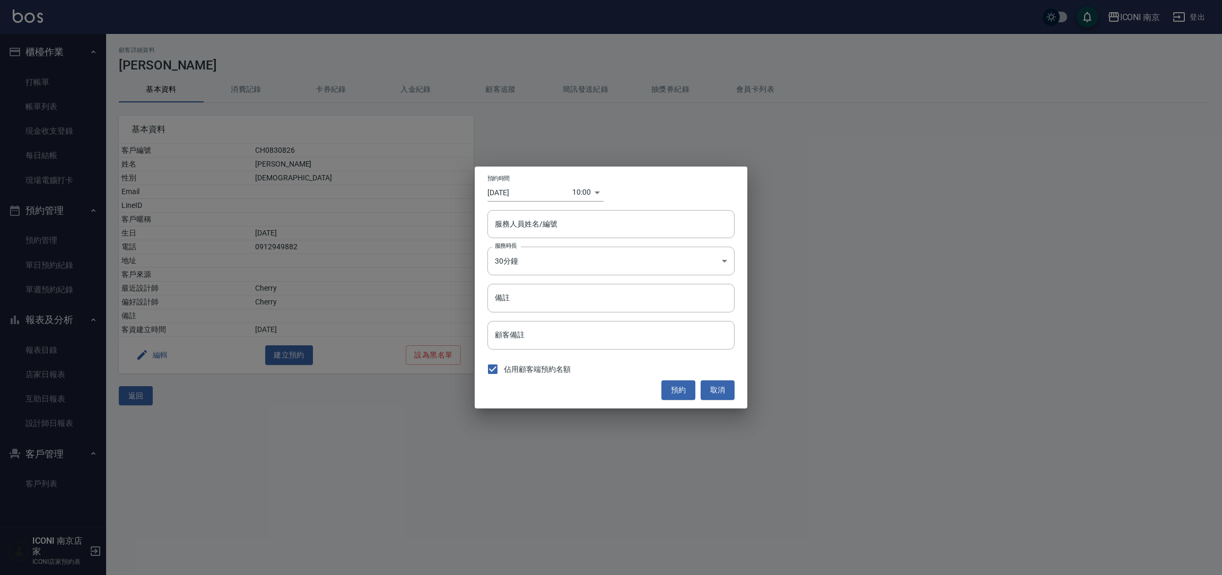
click at [579, 198] on body "ICONI 南京 登出 櫃檯作業 打帳單 帳單列表 現金收支登錄 每日結帳 現場電腦打卡 預約管理 預約管理 單日預約紀錄 單週預約紀錄 報表及分析 報表目錄…" at bounding box center [611, 287] width 1222 height 575
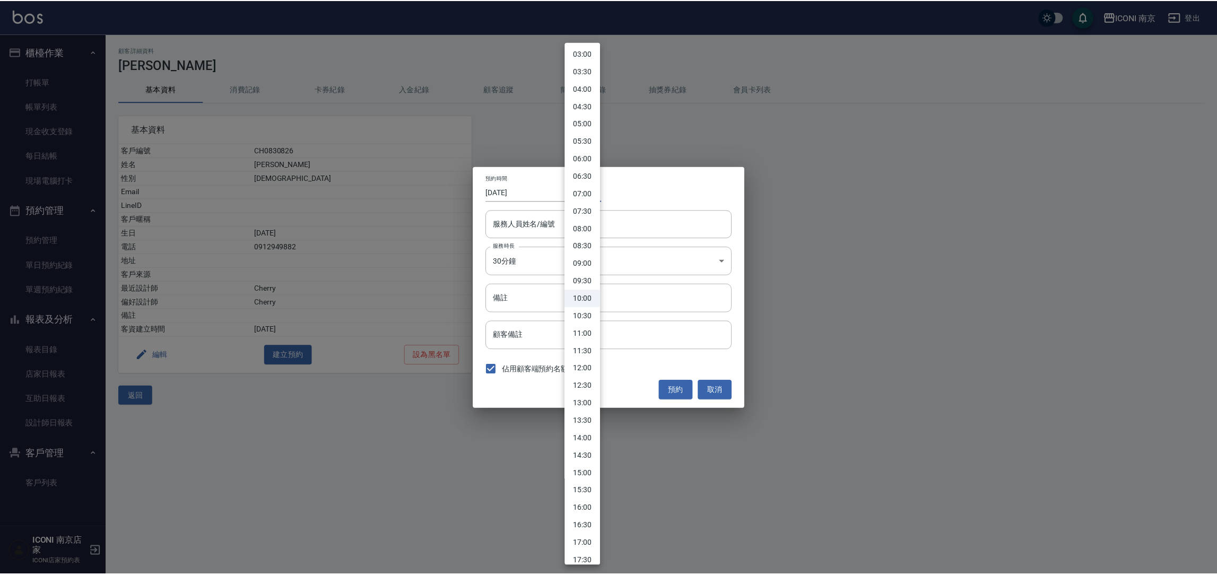
scroll to position [80, 0]
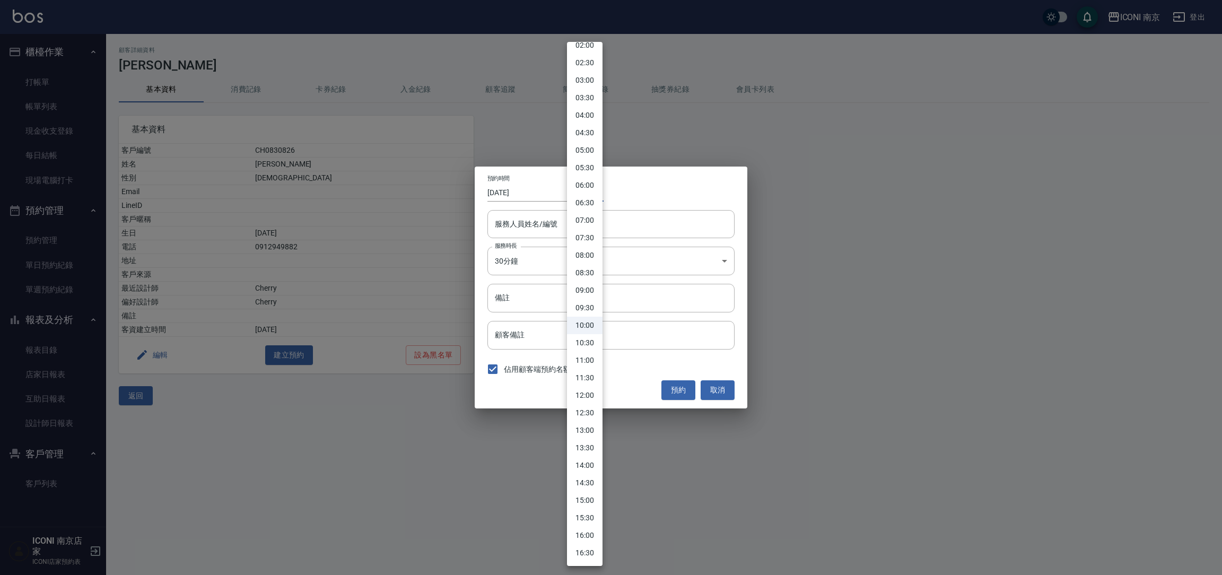
click at [582, 424] on li "13:00" at bounding box center [585, 431] width 36 height 18
type input "1758517200000"
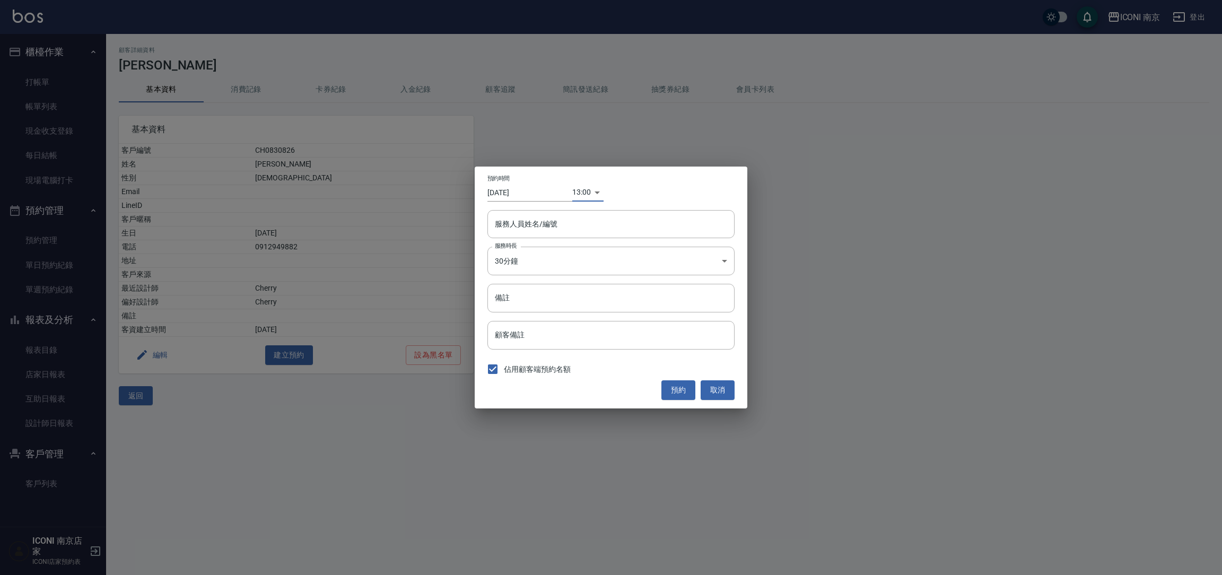
click at [526, 197] on input "2025/09/22" at bounding box center [530, 193] width 85 height 18
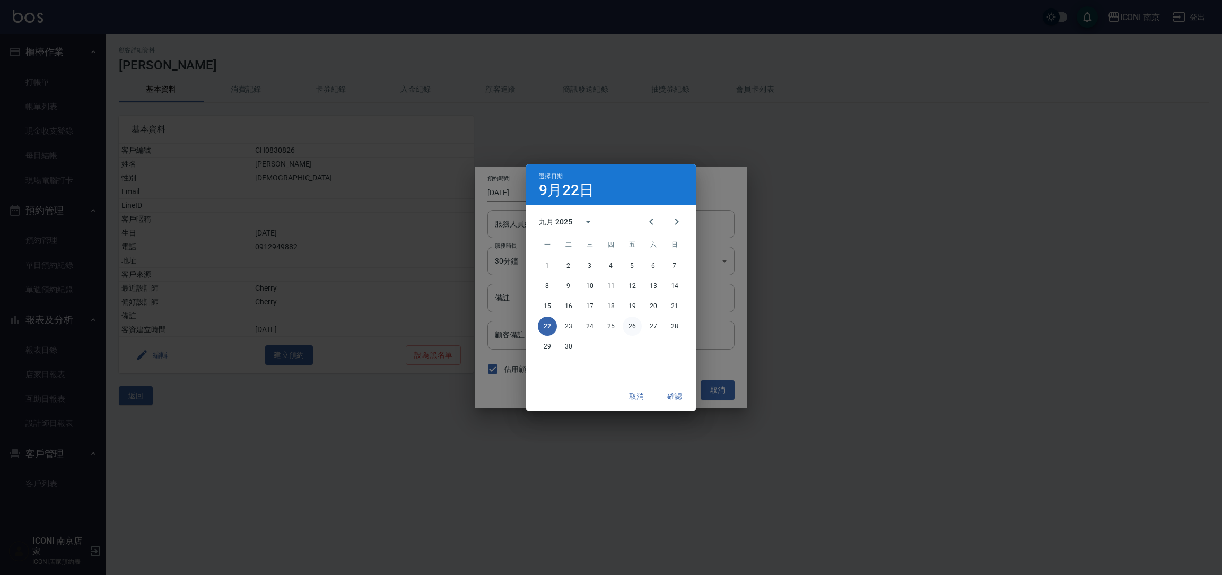
click at [634, 328] on button "26" at bounding box center [632, 326] width 19 height 19
type input "2025/09/26"
type input "1758862800000"
click at [677, 391] on button "確認" at bounding box center [675, 397] width 34 height 20
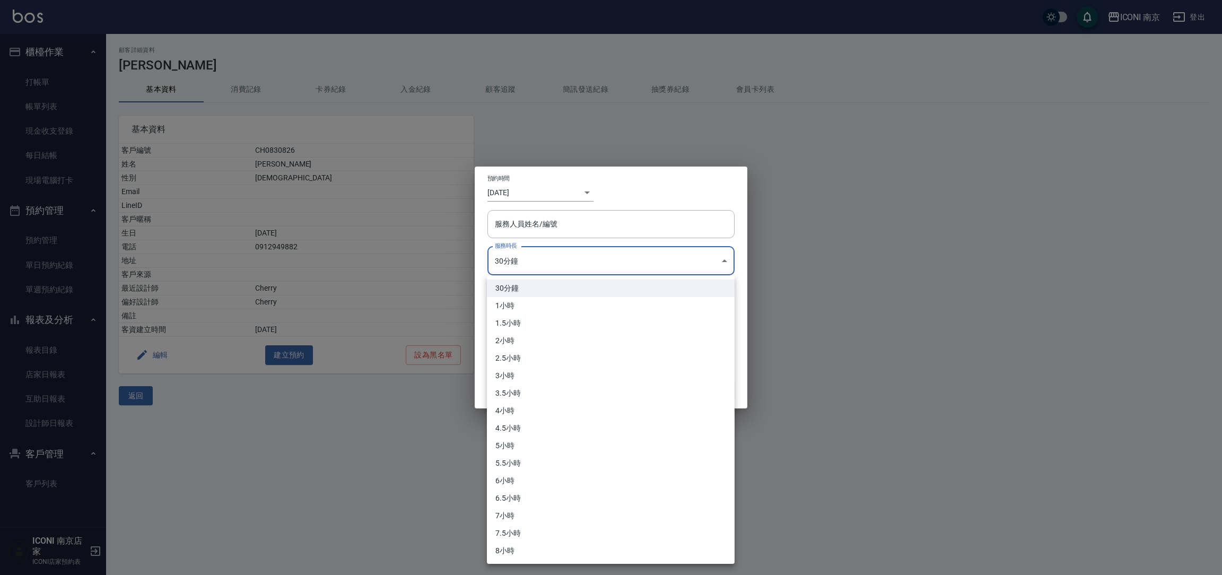
click at [563, 267] on body "ICONI 南京 登出 櫃檯作業 打帳單 帳單列表 現金收支登錄 每日結帳 現場電腦打卡 預約管理 預約管理 單日預約紀錄 單週預約紀錄 報表及分析 報表目錄…" at bounding box center [611, 287] width 1222 height 575
click at [529, 369] on li "3小時" at bounding box center [611, 376] width 248 height 18
type input "6"
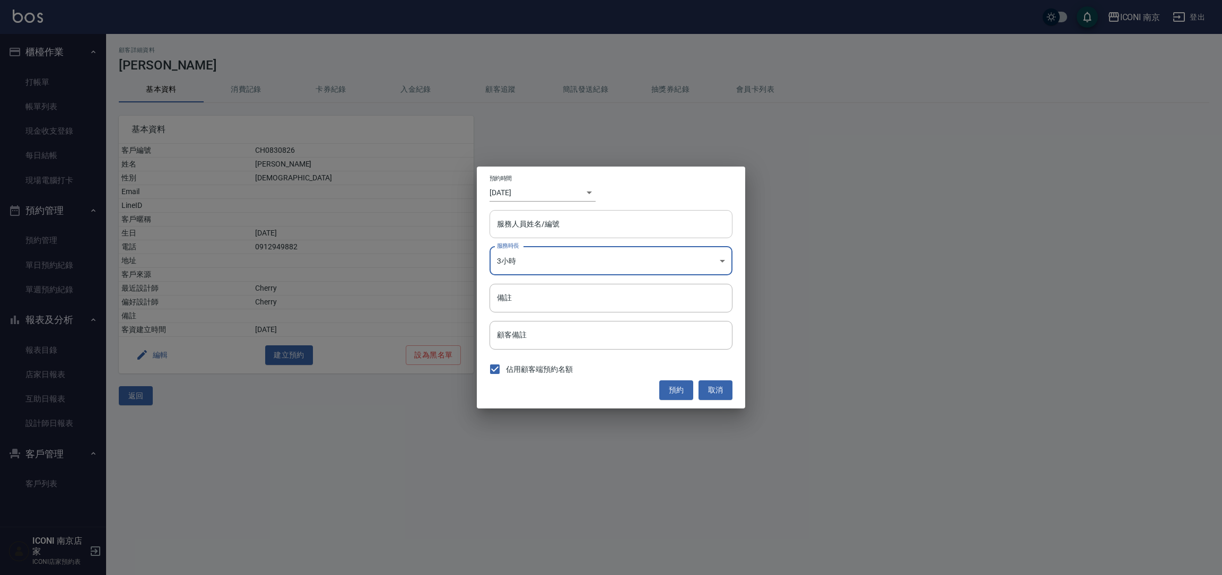
click at [557, 227] on input "服務人員姓名/編號" at bounding box center [611, 224] width 233 height 19
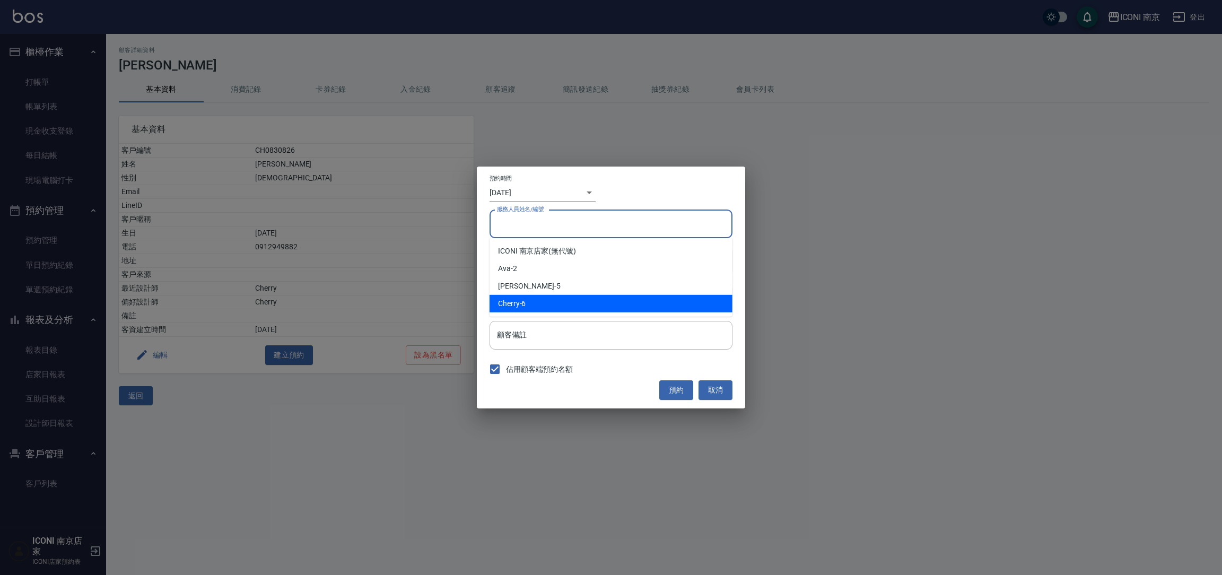
click at [543, 302] on div "Cherry -6" at bounding box center [611, 304] width 243 height 18
type input "Cherry-6"
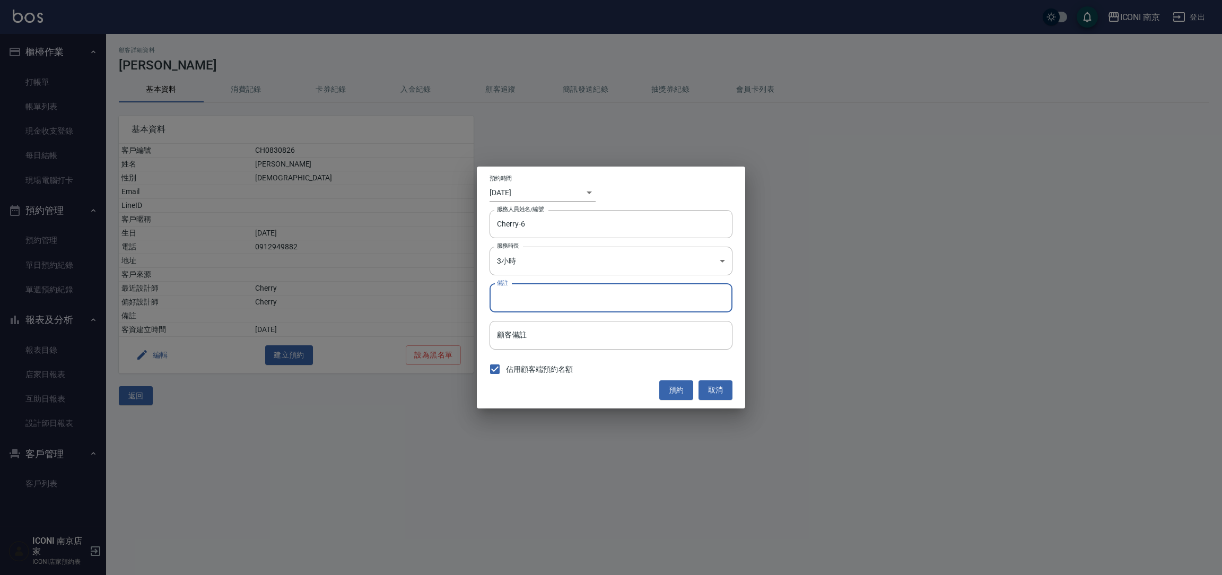
click at [542, 302] on input "備註" at bounding box center [611, 298] width 243 height 29
type input "染"
click at [664, 392] on button "預約" at bounding box center [677, 390] width 34 height 20
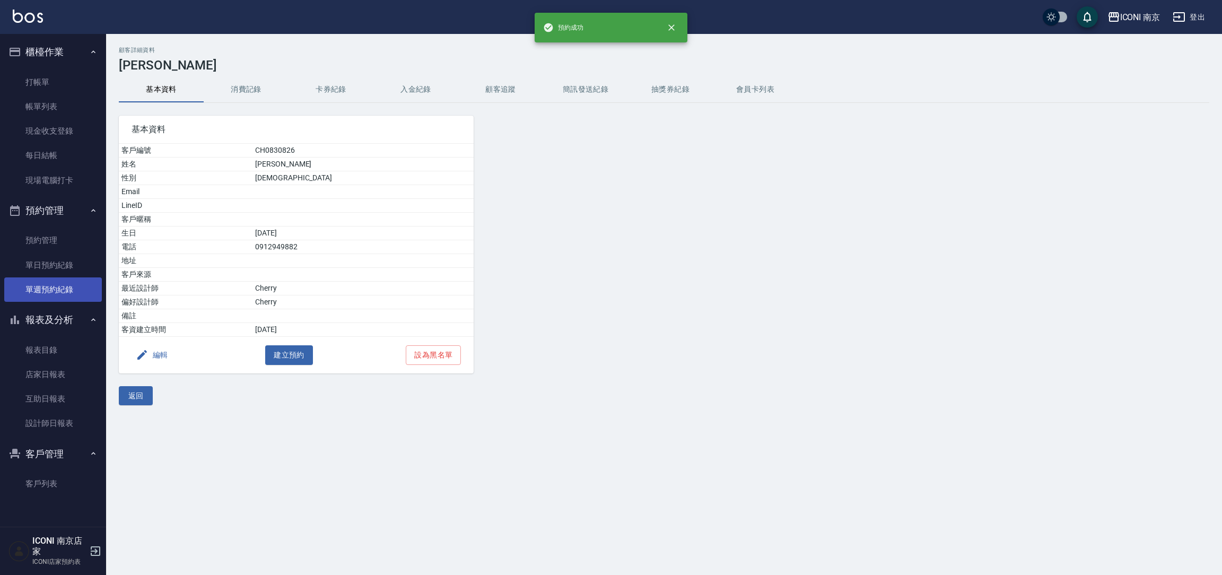
click at [57, 283] on link "單週預約紀錄" at bounding box center [53, 289] width 98 height 24
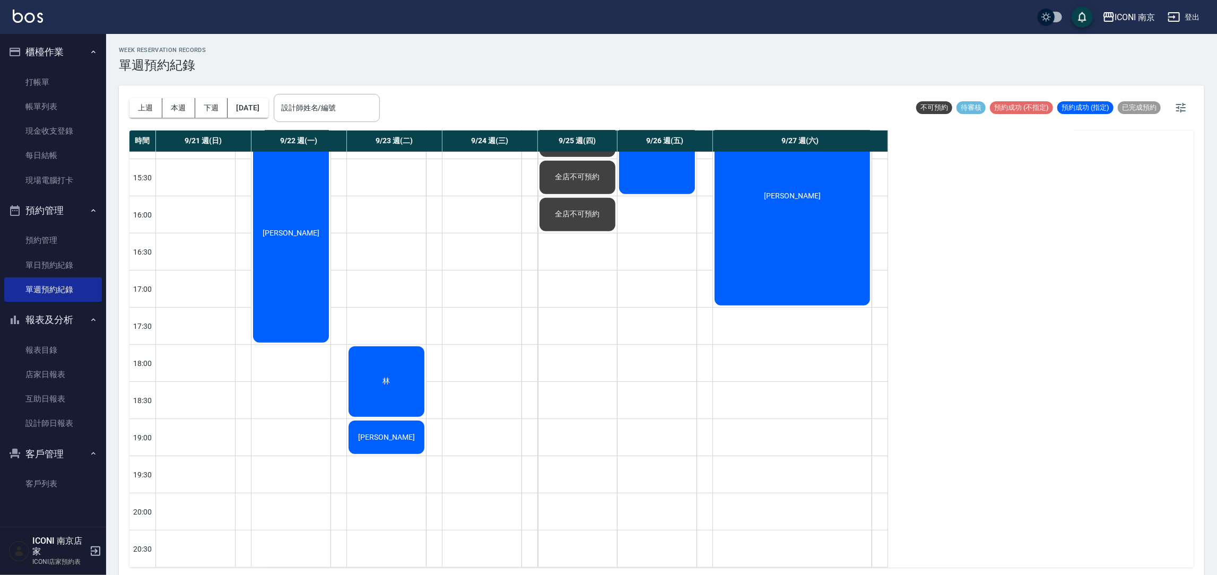
scroll to position [414, 0]
click at [393, 391] on div "林" at bounding box center [386, 382] width 79 height 74
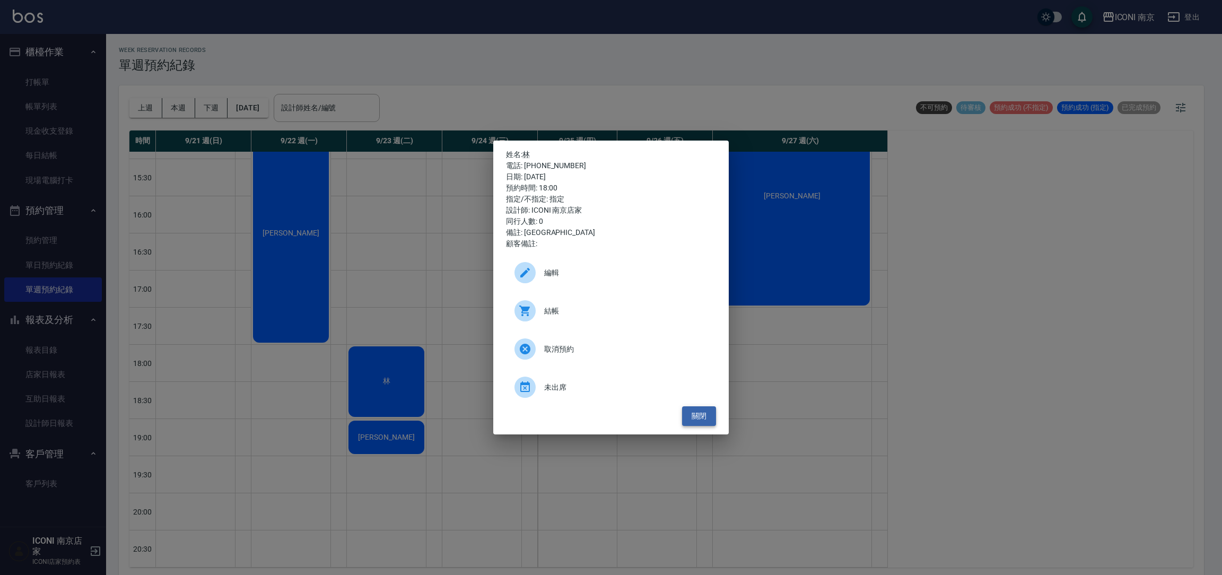
click at [689, 413] on button "關閉" at bounding box center [699, 416] width 34 height 20
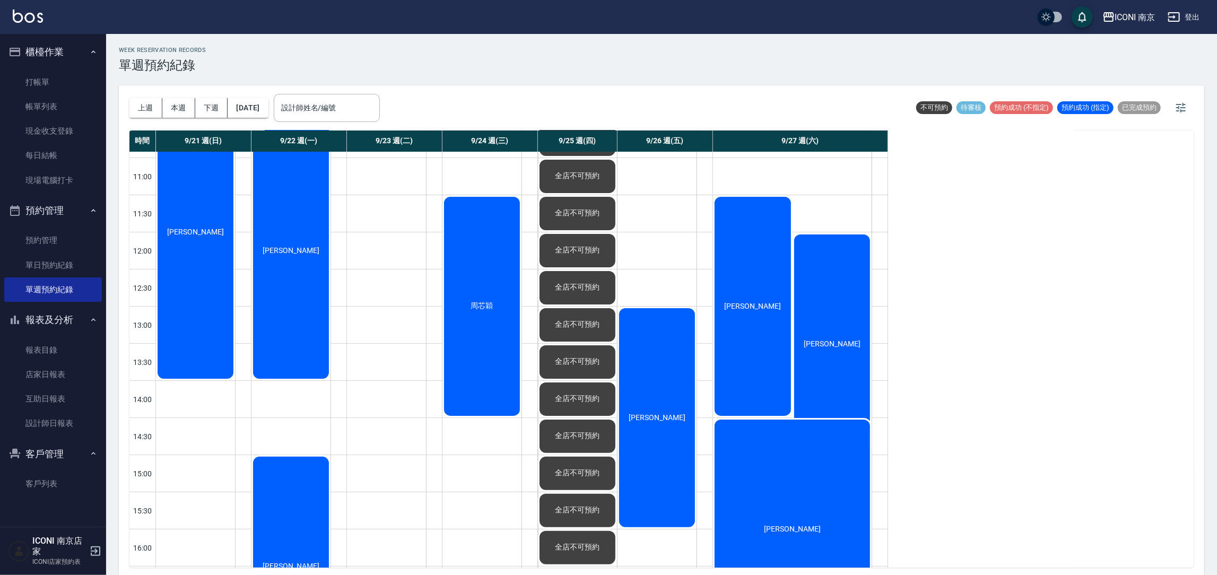
scroll to position [159, 0]
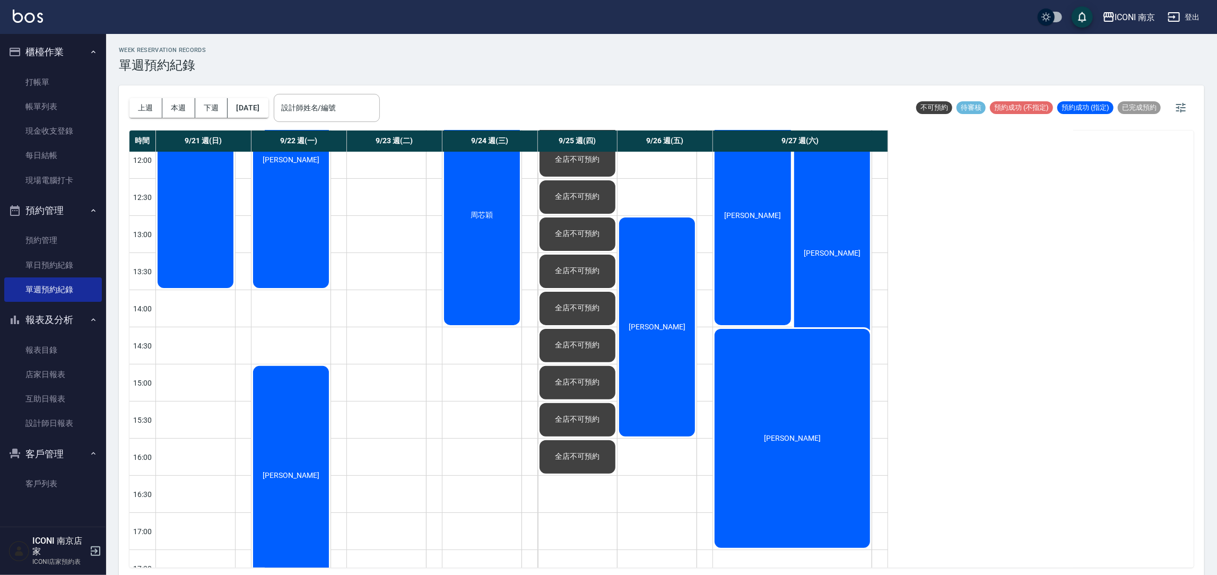
drag, startPoint x: 38, startPoint y: 482, endPoint x: 139, endPoint y: 300, distance: 207.8
click at [38, 483] on link "客戶列表" at bounding box center [53, 484] width 98 height 24
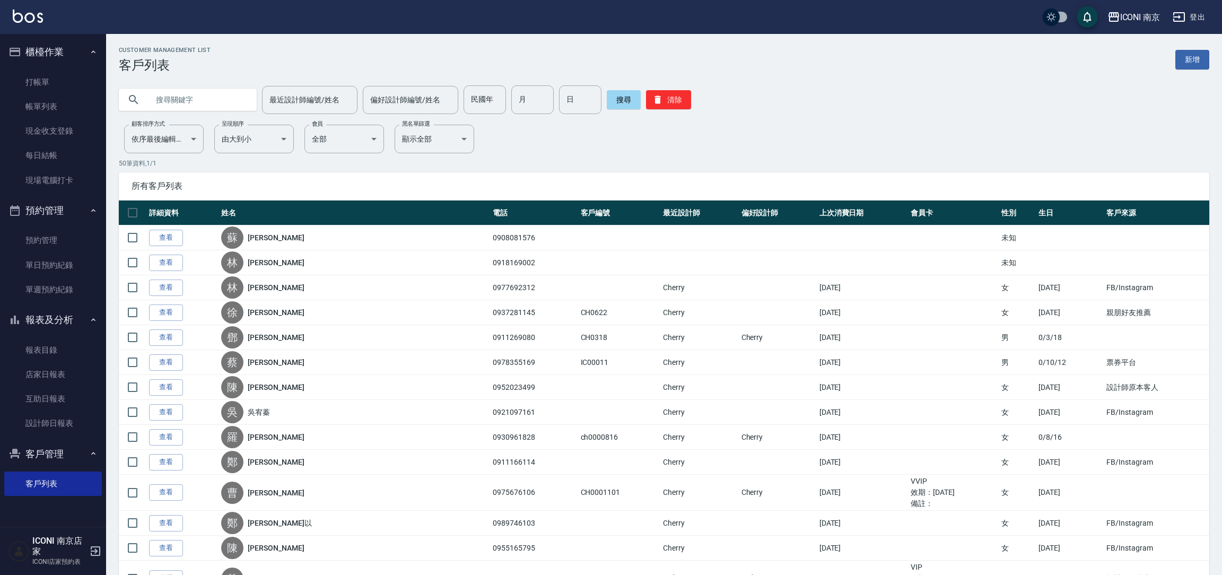
click at [213, 105] on input "text" at bounding box center [199, 99] width 100 height 29
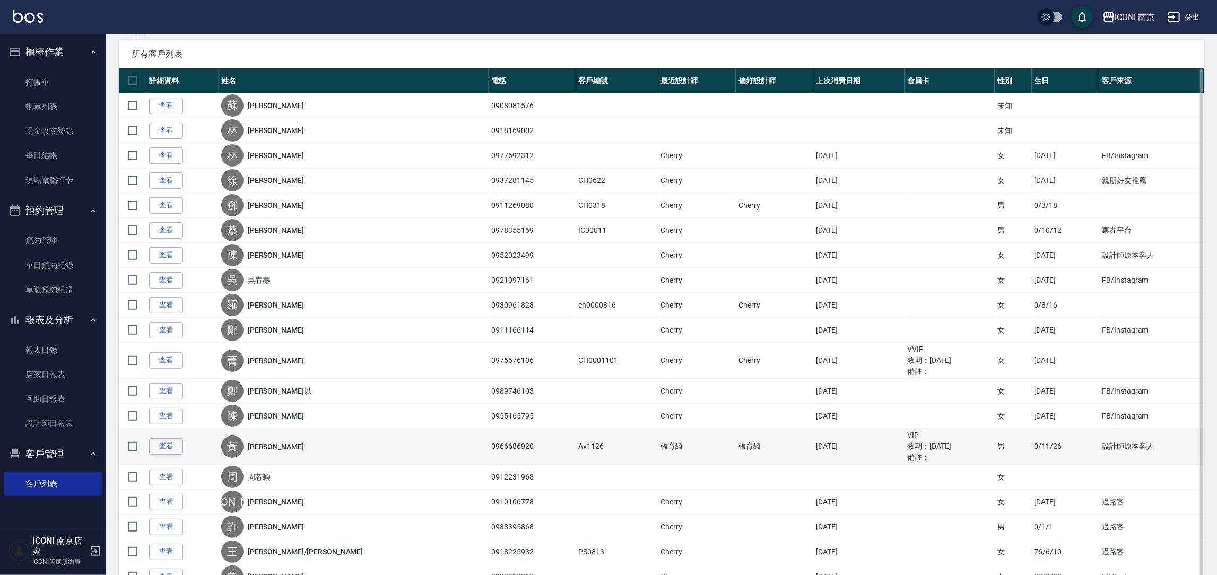
scroll to position [159, 0]
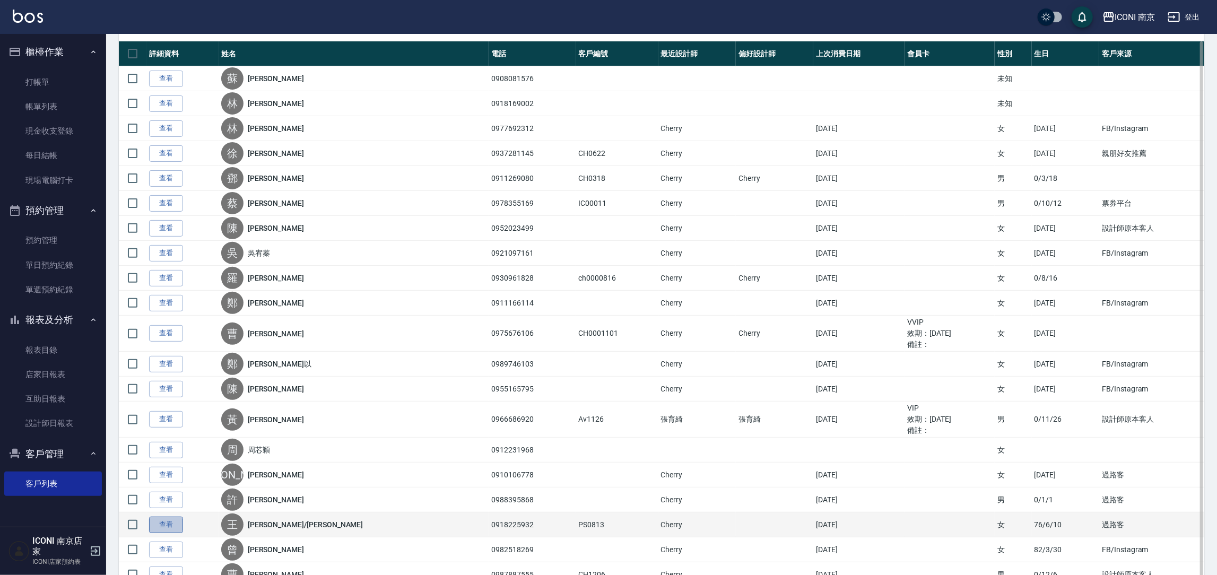
click at [162, 527] on link "查看" at bounding box center [166, 525] width 34 height 16
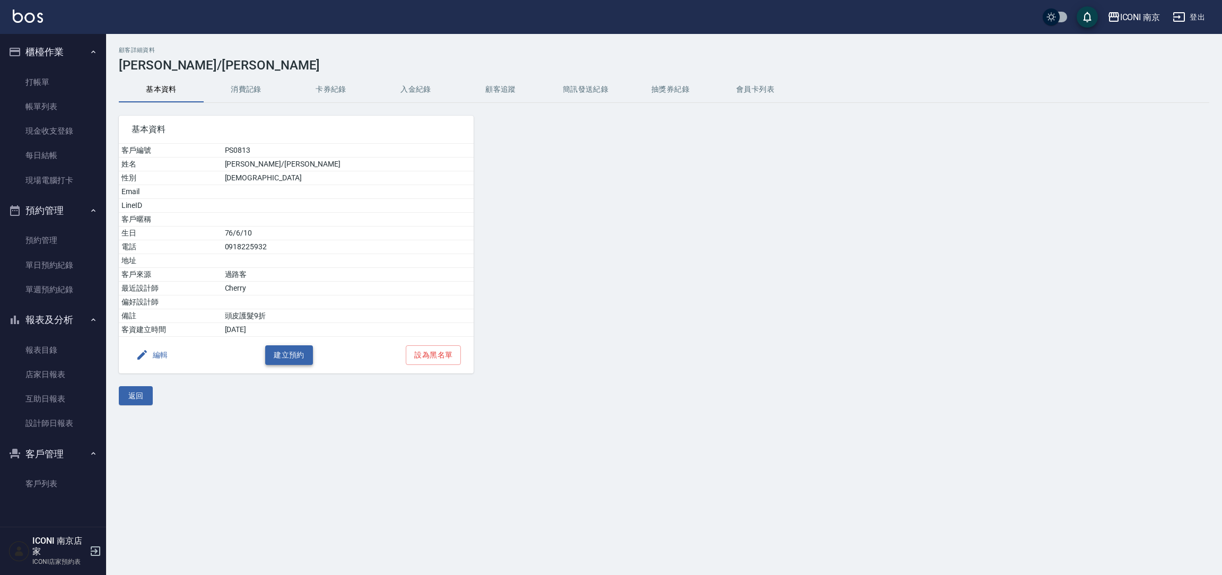
click at [292, 350] on button "建立預約" at bounding box center [289, 355] width 48 height 20
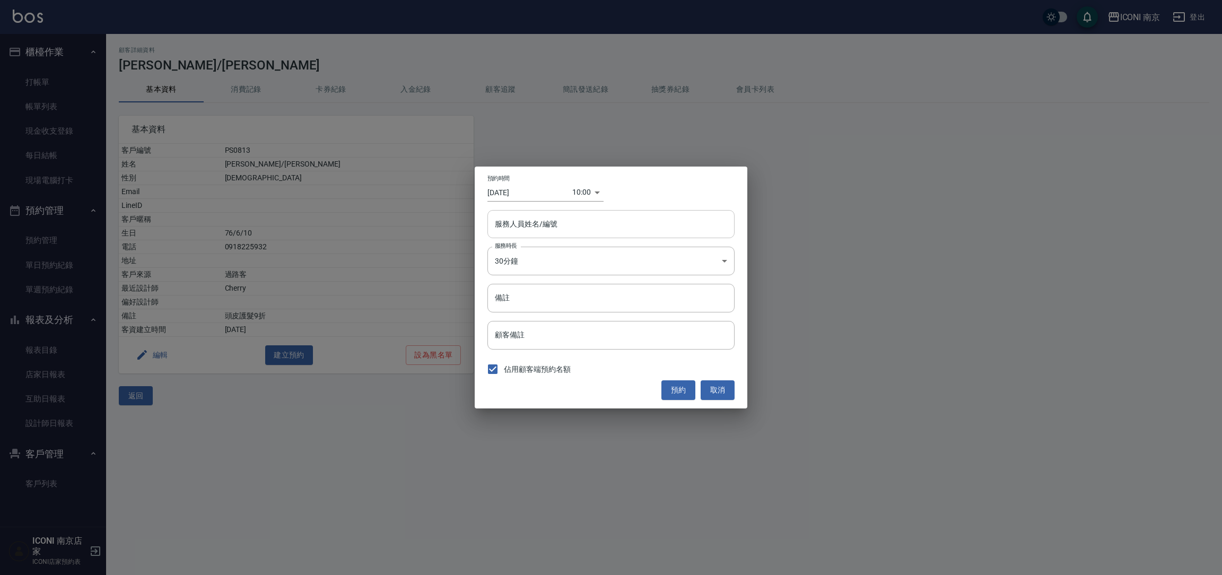
click at [524, 231] on input "服務人員姓名/編號" at bounding box center [611, 224] width 238 height 19
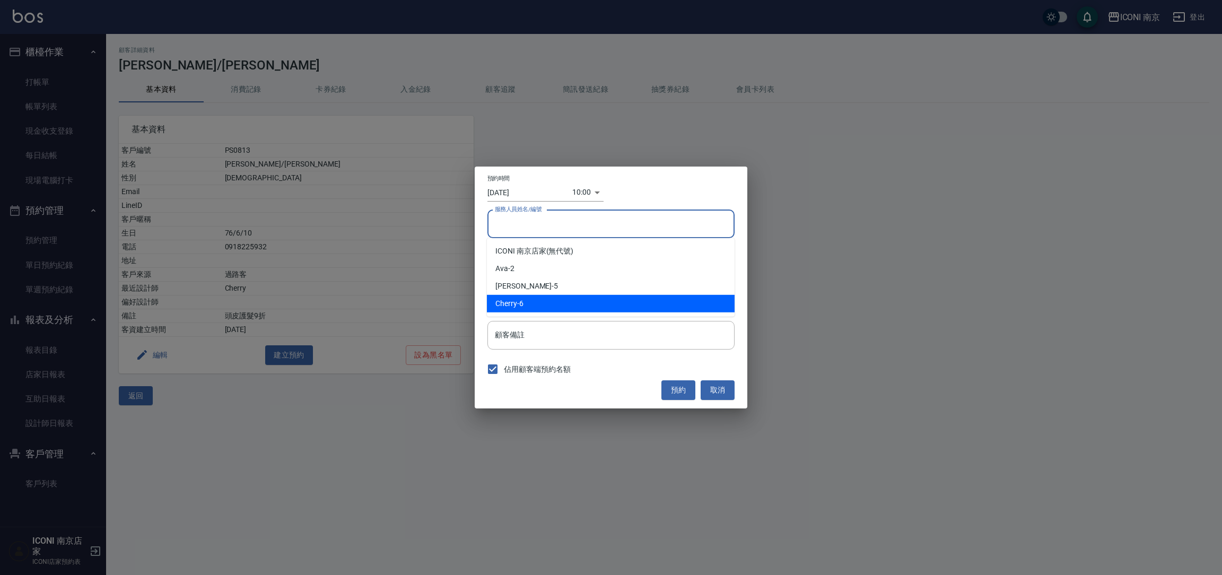
drag, startPoint x: 530, startPoint y: 309, endPoint x: 527, endPoint y: 301, distance: 7.9
click at [529, 309] on div "Cherry -6" at bounding box center [611, 304] width 248 height 18
type input "Cherry-6"
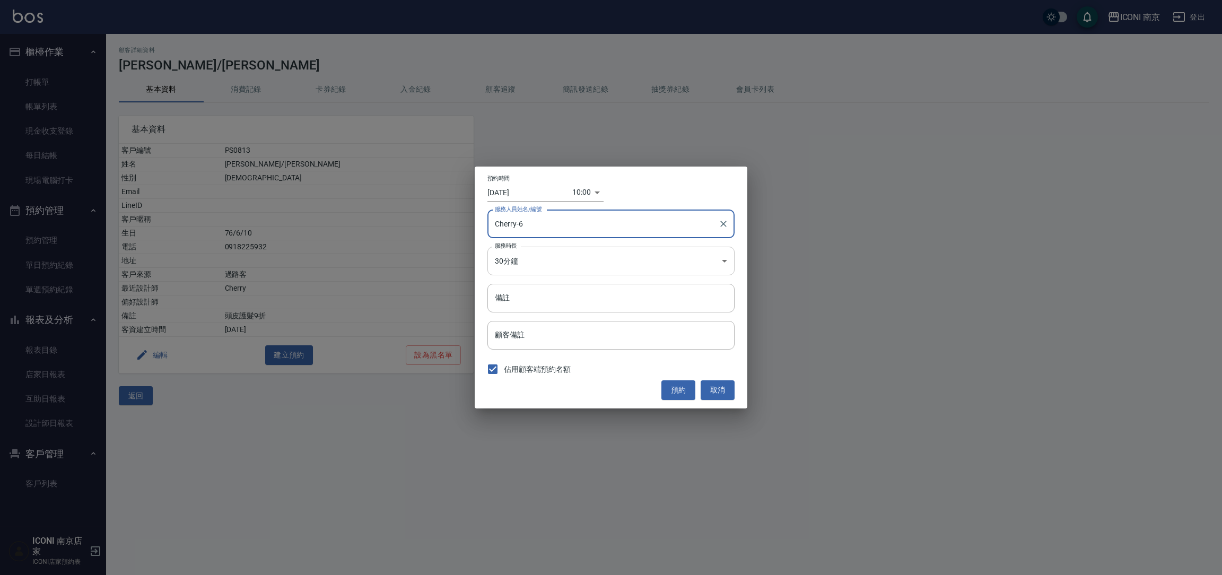
click at [527, 260] on body "ICONI 南京 登出 櫃檯作業 打帳單 帳單列表 現金收支登錄 每日結帳 現場電腦打卡 預約管理 預約管理 單日預約紀錄 單週預約紀錄 報表及分析 報表目錄…" at bounding box center [611, 287] width 1222 height 575
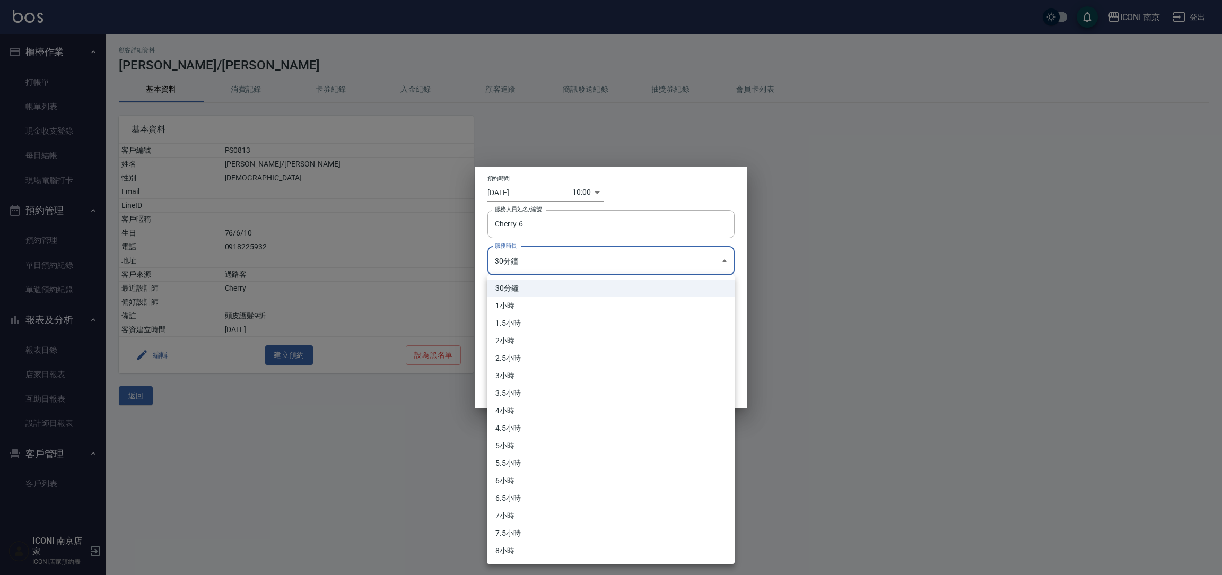
click at [521, 305] on li "1小時" at bounding box center [611, 306] width 248 height 18
type input "2"
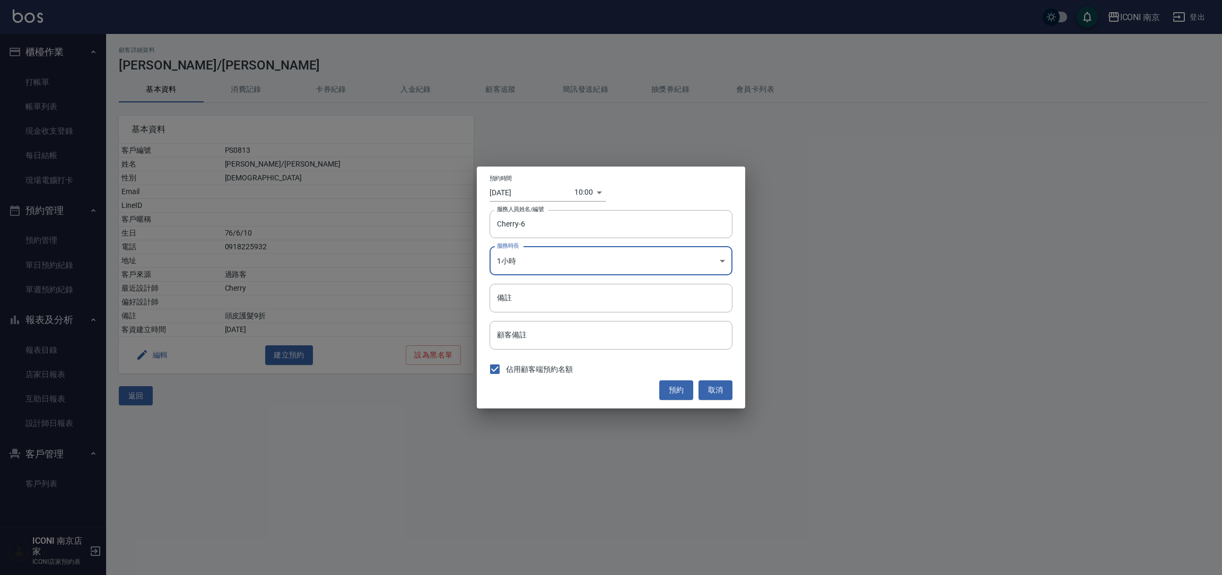
click at [524, 293] on li "1小時" at bounding box center [611, 293] width 186 height 10
click at [528, 229] on input "Cherry-6" at bounding box center [604, 224] width 218 height 19
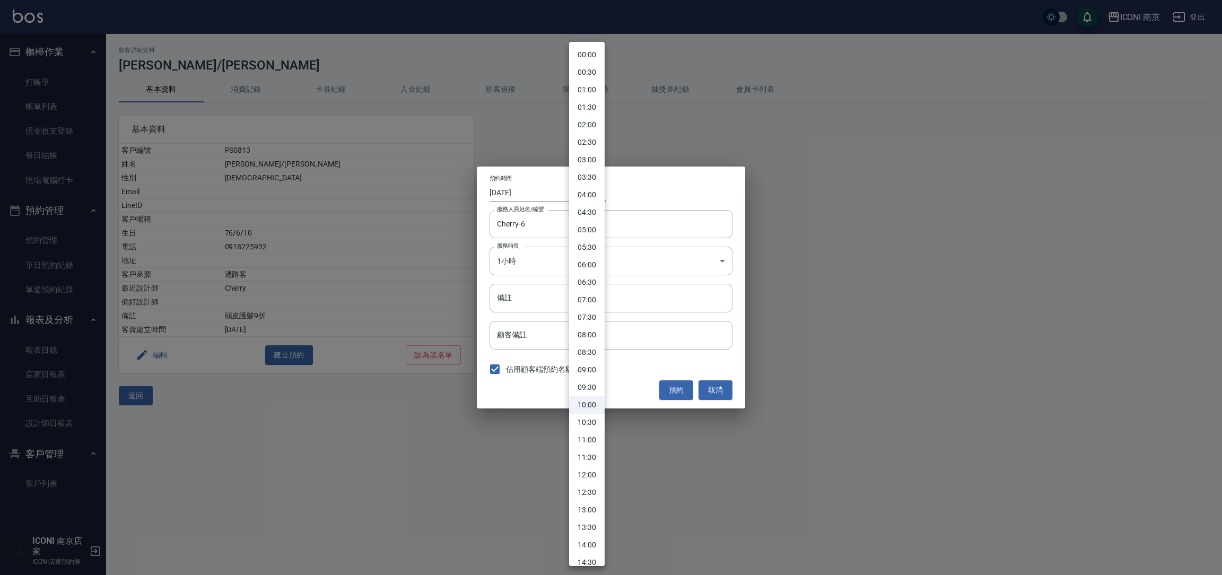
click at [582, 197] on body "ICONI 南京 登出 櫃檯作業 打帳單 帳單列表 現金收支登錄 每日結帳 現場電腦打卡 預約管理 預約管理 單日預約紀錄 單週預約紀錄 報表及分析 報表目錄…" at bounding box center [611, 287] width 1222 height 575
click at [580, 489] on li "19:00" at bounding box center [587, 482] width 36 height 18
type input "1758538800000"
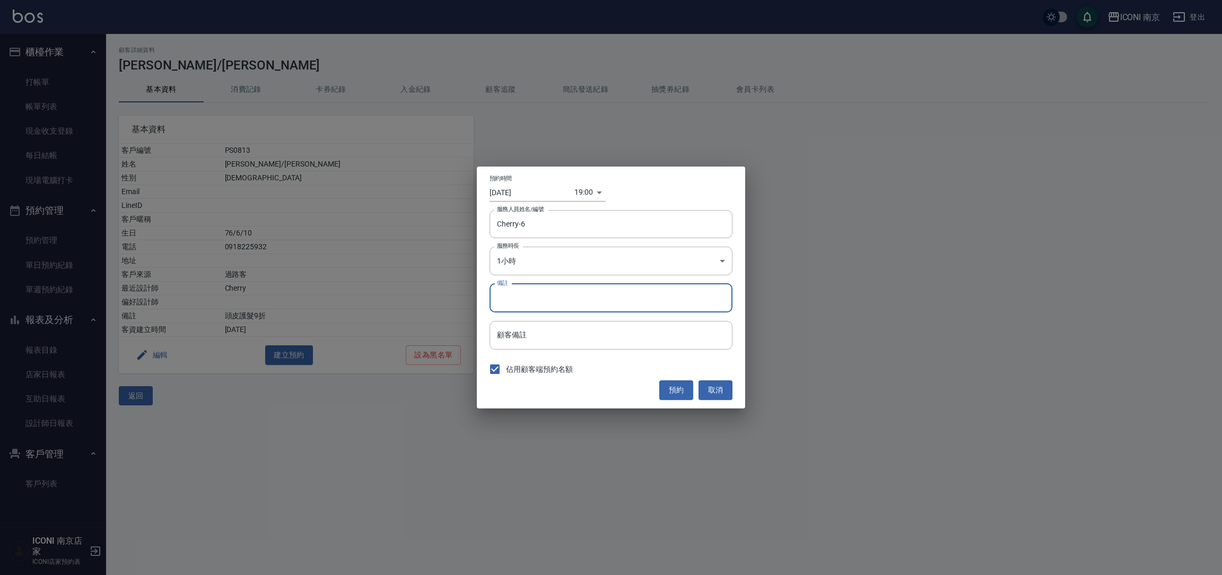
click at [534, 305] on input "備註" at bounding box center [611, 298] width 243 height 29
type input "洗髮"
click at [673, 392] on button "預約" at bounding box center [677, 390] width 34 height 20
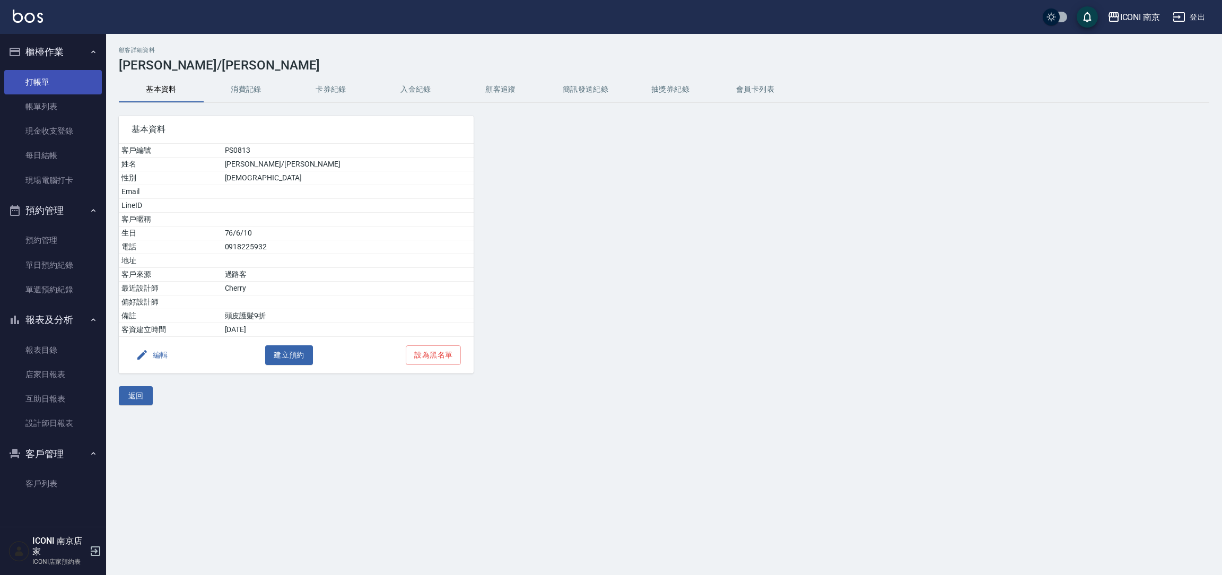
click at [50, 81] on link "打帳單" at bounding box center [53, 82] width 98 height 24
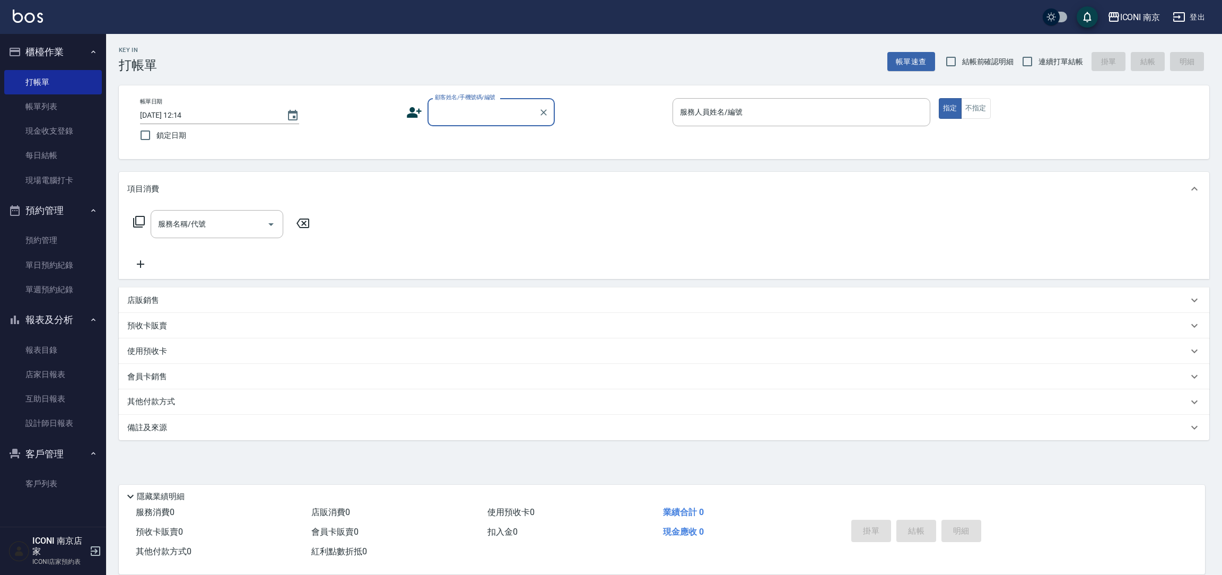
click at [1183, 15] on icon "button" at bounding box center [1179, 17] width 13 height 13
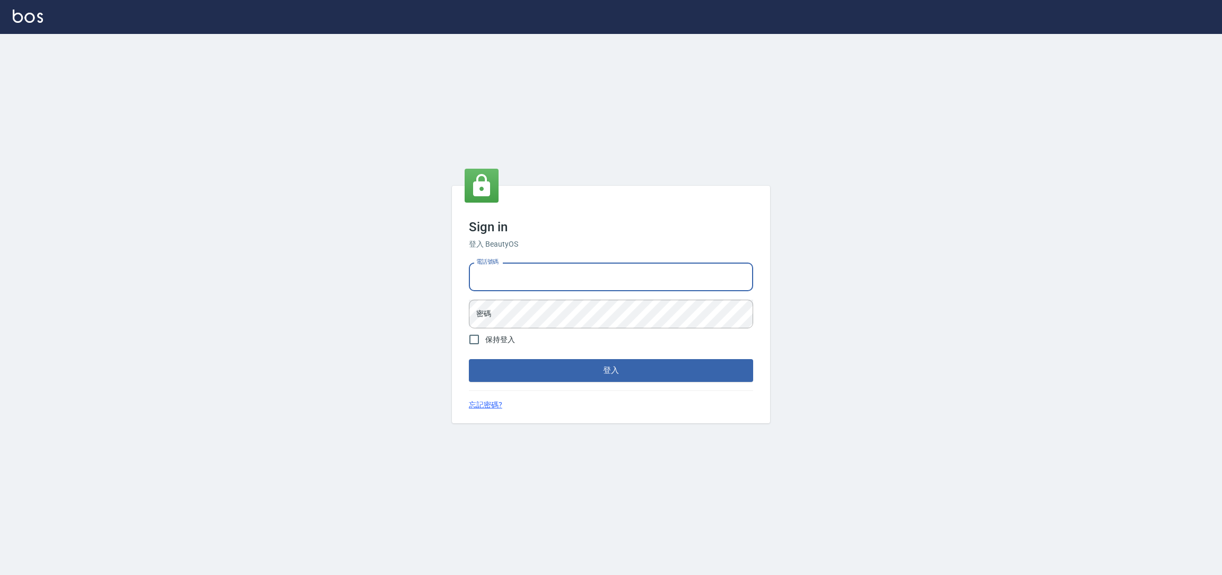
type input "0981921116"
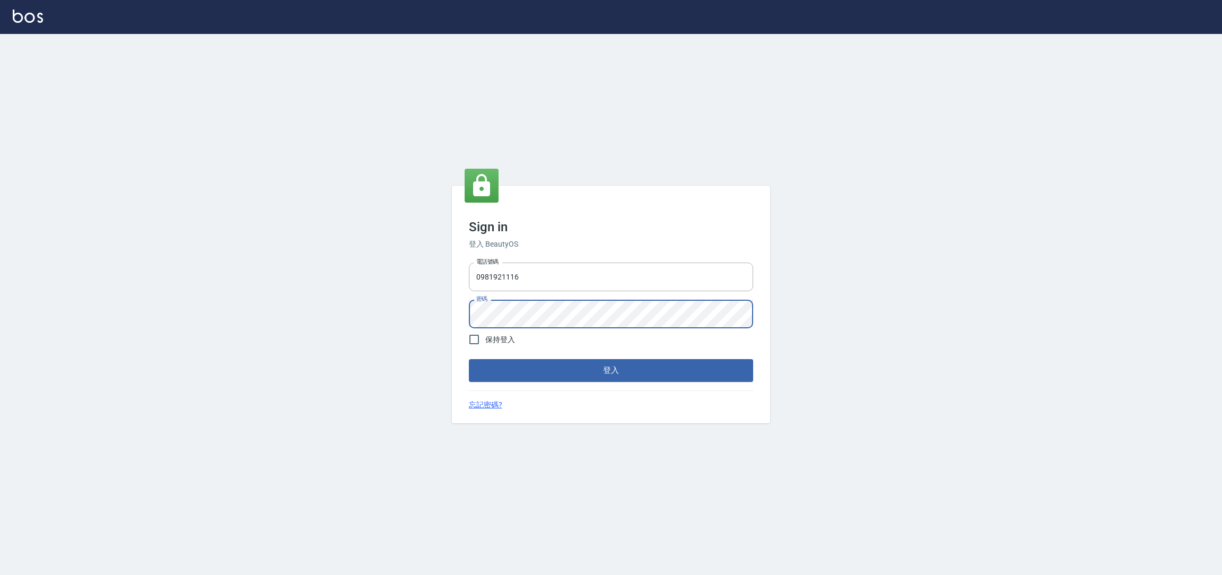
click at [469, 359] on button "登入" at bounding box center [611, 370] width 284 height 22
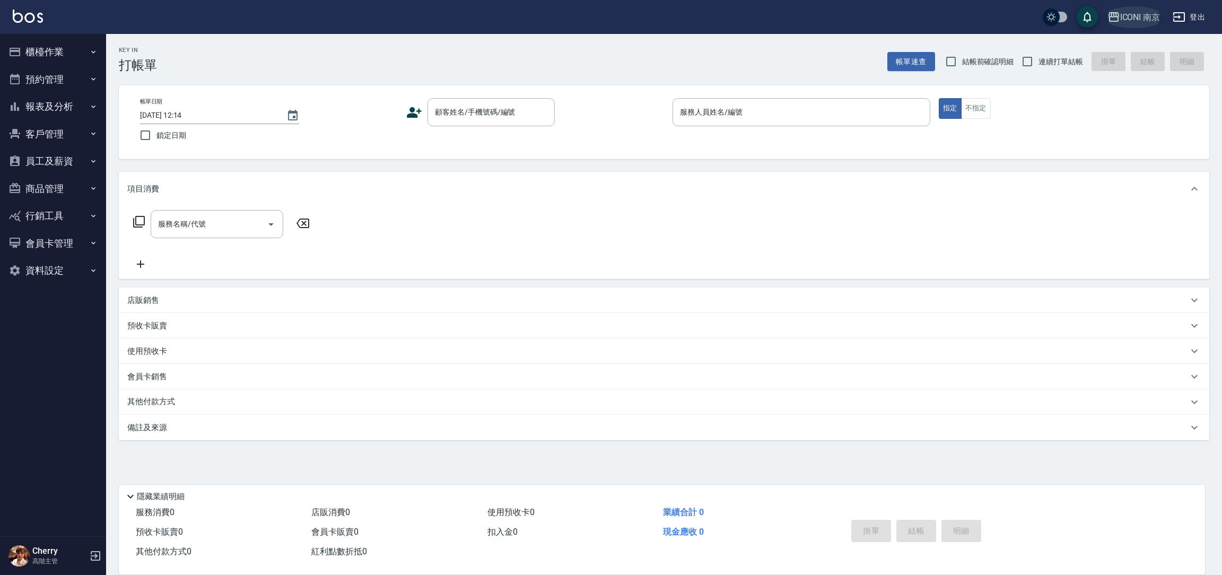
click at [1130, 22] on div "ICONI 南京" at bounding box center [1141, 17] width 40 height 13
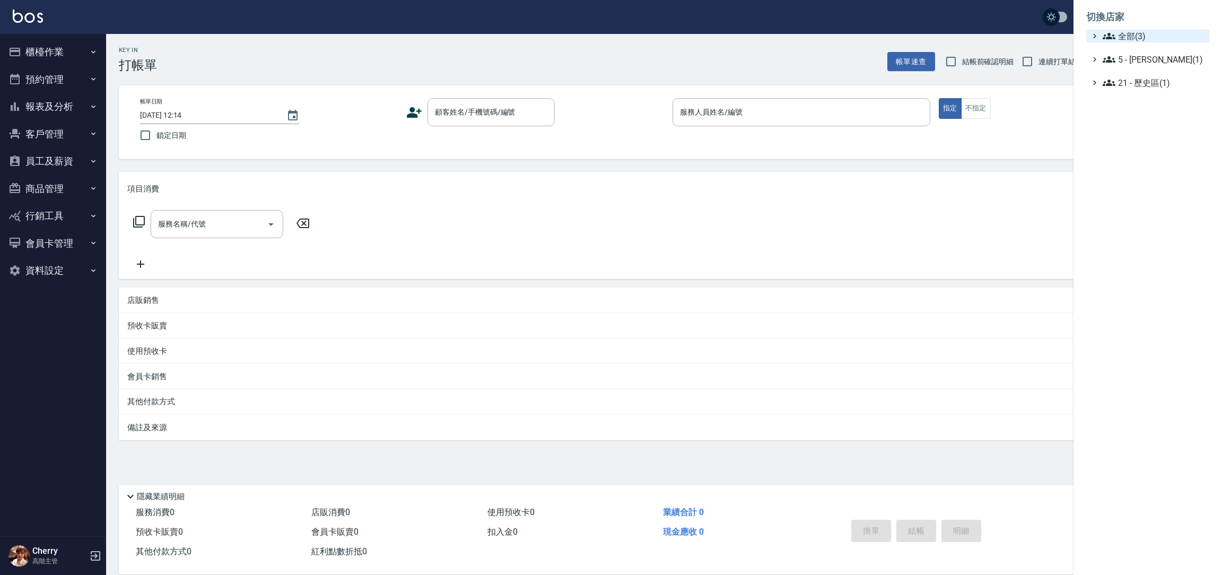
click at [1131, 36] on span "全部(3)" at bounding box center [1154, 36] width 102 height 13
click at [1135, 66] on span "PS23" at bounding box center [1154, 66] width 104 height 13
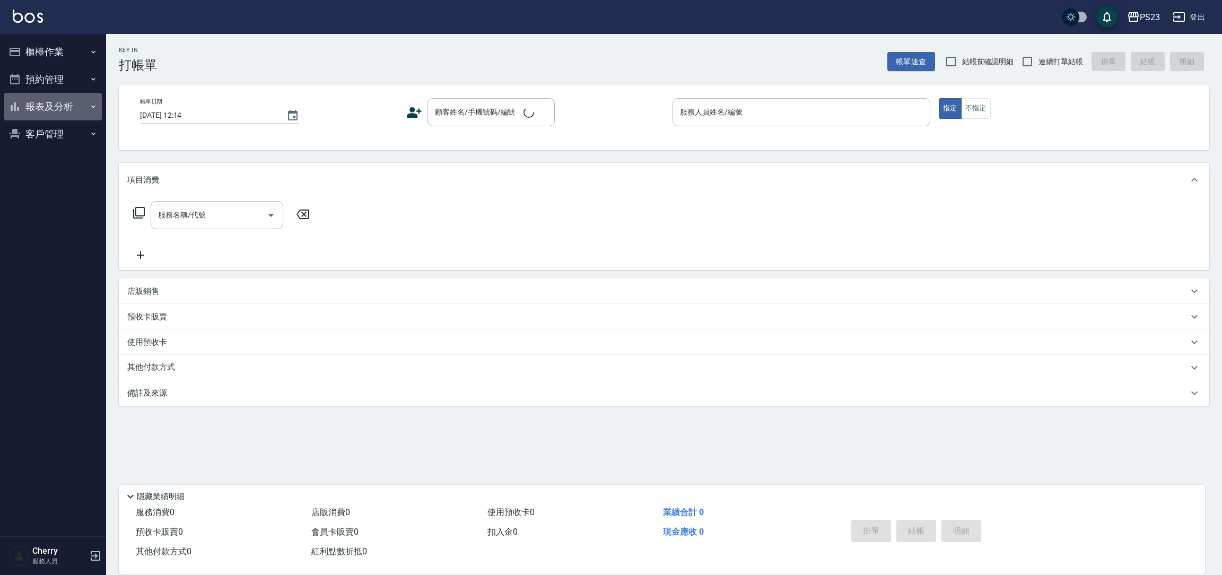
click at [74, 106] on button "報表及分析" at bounding box center [53, 107] width 98 height 28
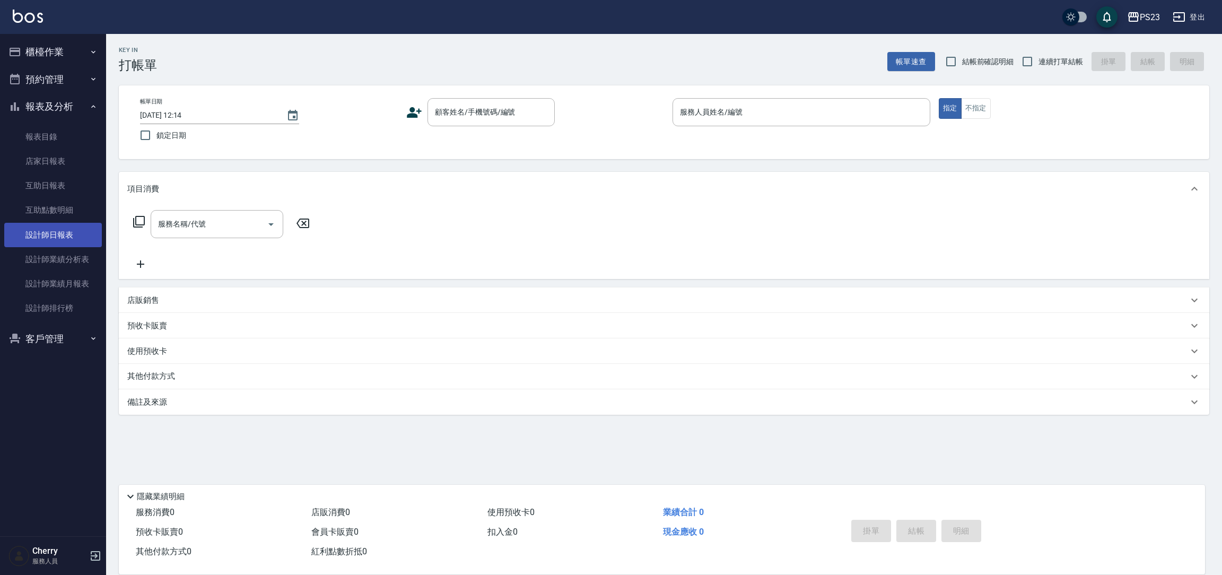
click at [62, 238] on link "設計師日報表" at bounding box center [53, 235] width 98 height 24
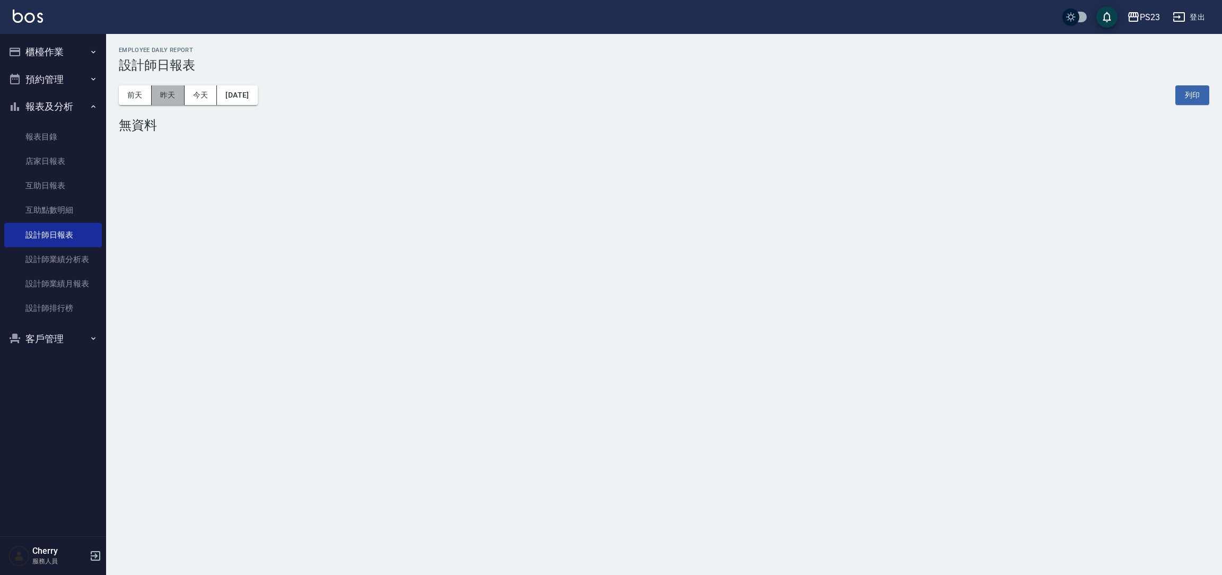
click at [167, 99] on button "昨天" at bounding box center [168, 95] width 33 height 20
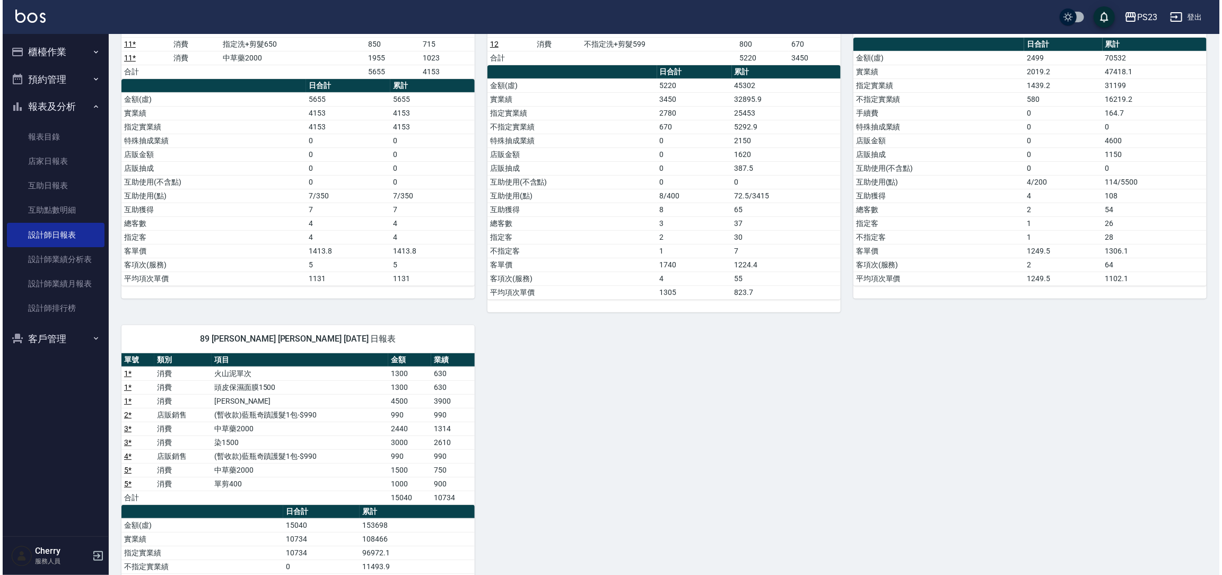
scroll to position [80, 0]
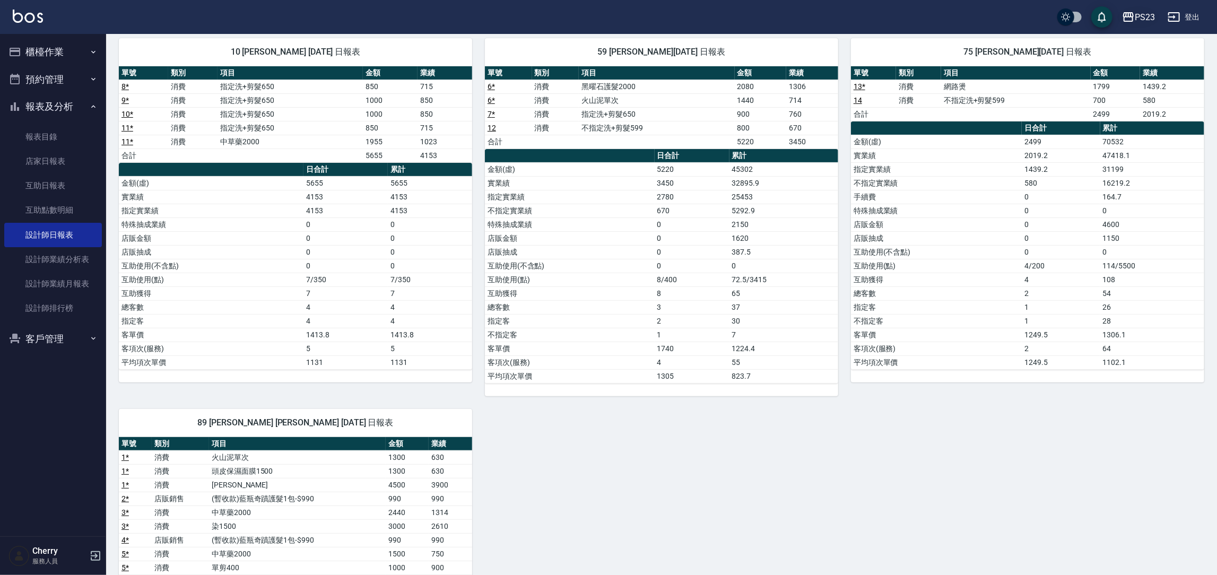
click at [1125, 22] on icon "button" at bounding box center [1128, 17] width 13 height 13
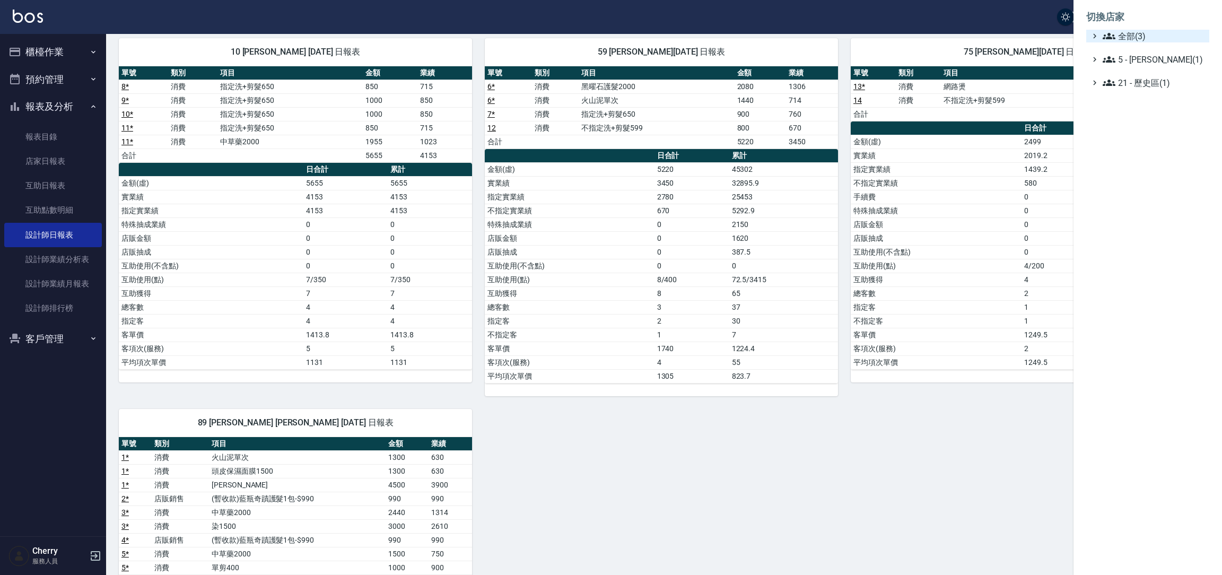
click at [1137, 30] on span "全部(3)" at bounding box center [1154, 36] width 102 height 13
click at [1141, 49] on span "ICONI 南京" at bounding box center [1154, 48] width 104 height 13
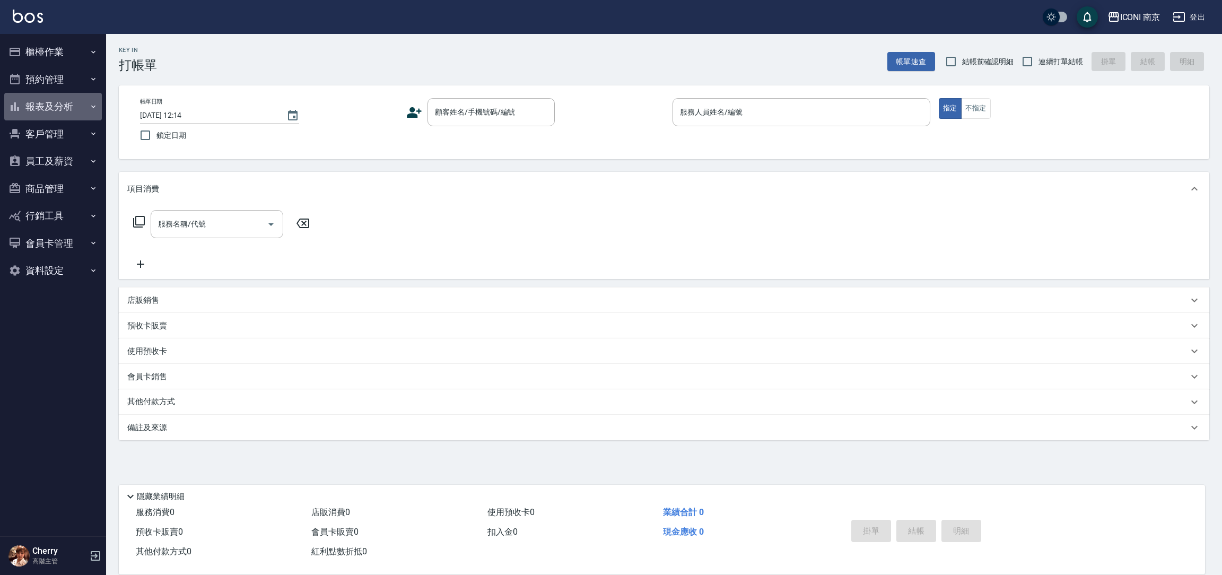
click at [62, 105] on button "報表及分析" at bounding box center [53, 107] width 98 height 28
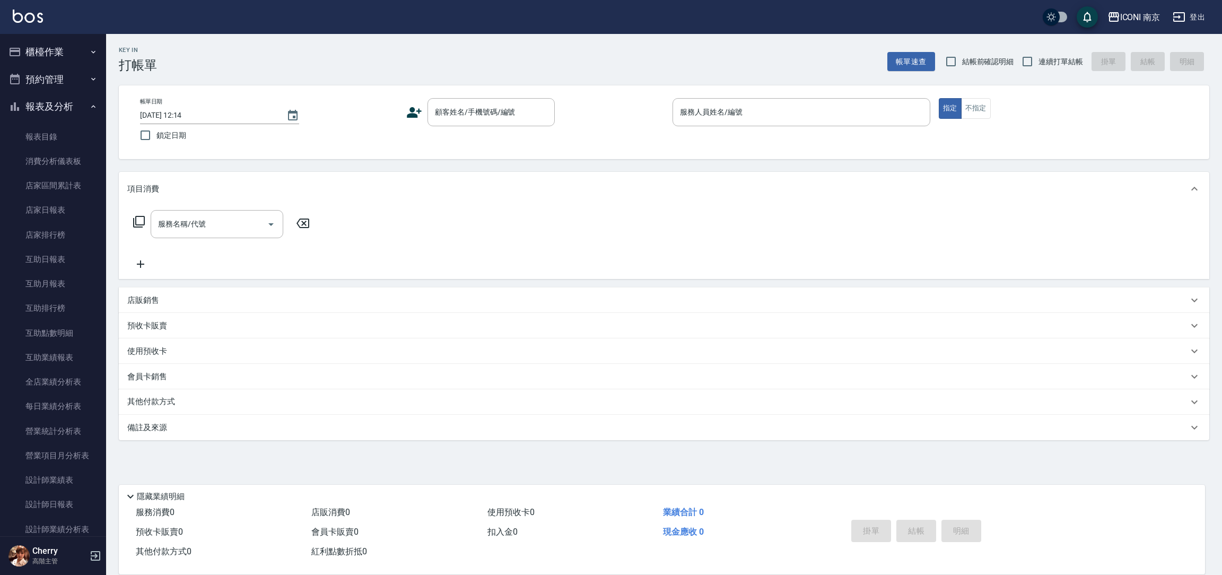
click at [1198, 19] on button "登出" at bounding box center [1189, 17] width 41 height 20
